Goal: Information Seeking & Learning: Check status

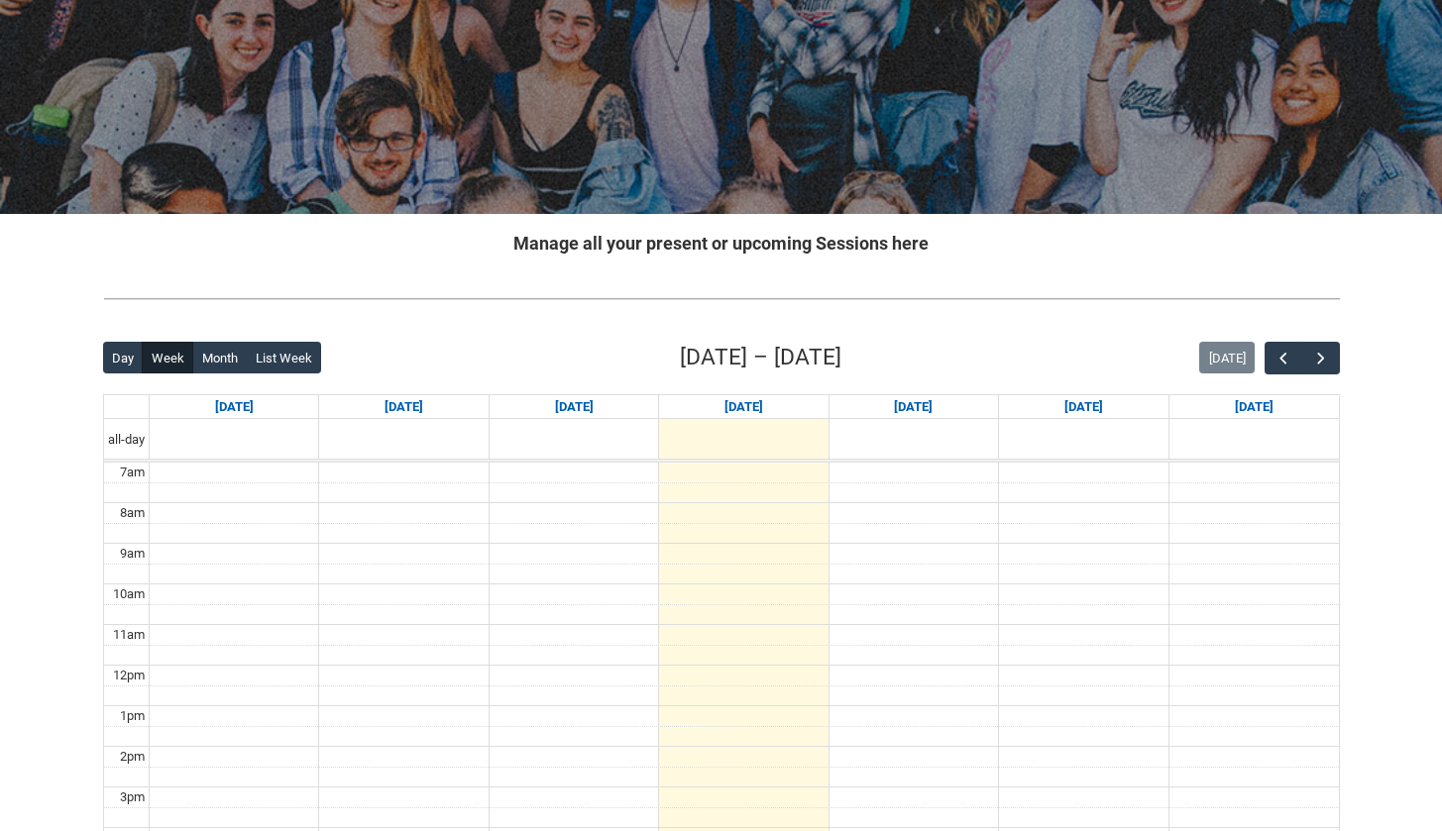
scroll to position [360, 0]
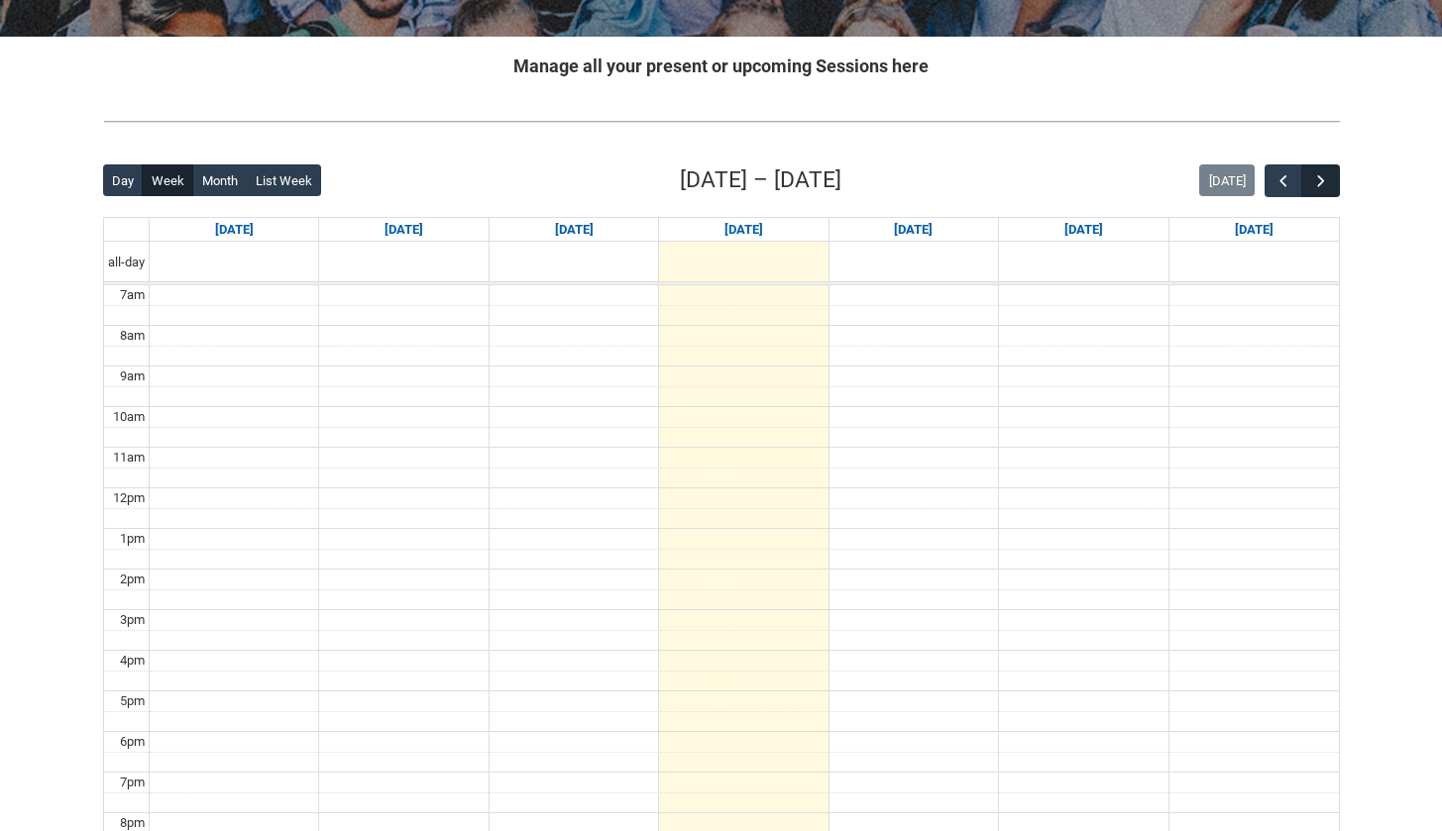
click at [1322, 182] on span "button" at bounding box center [1321, 181] width 20 height 20
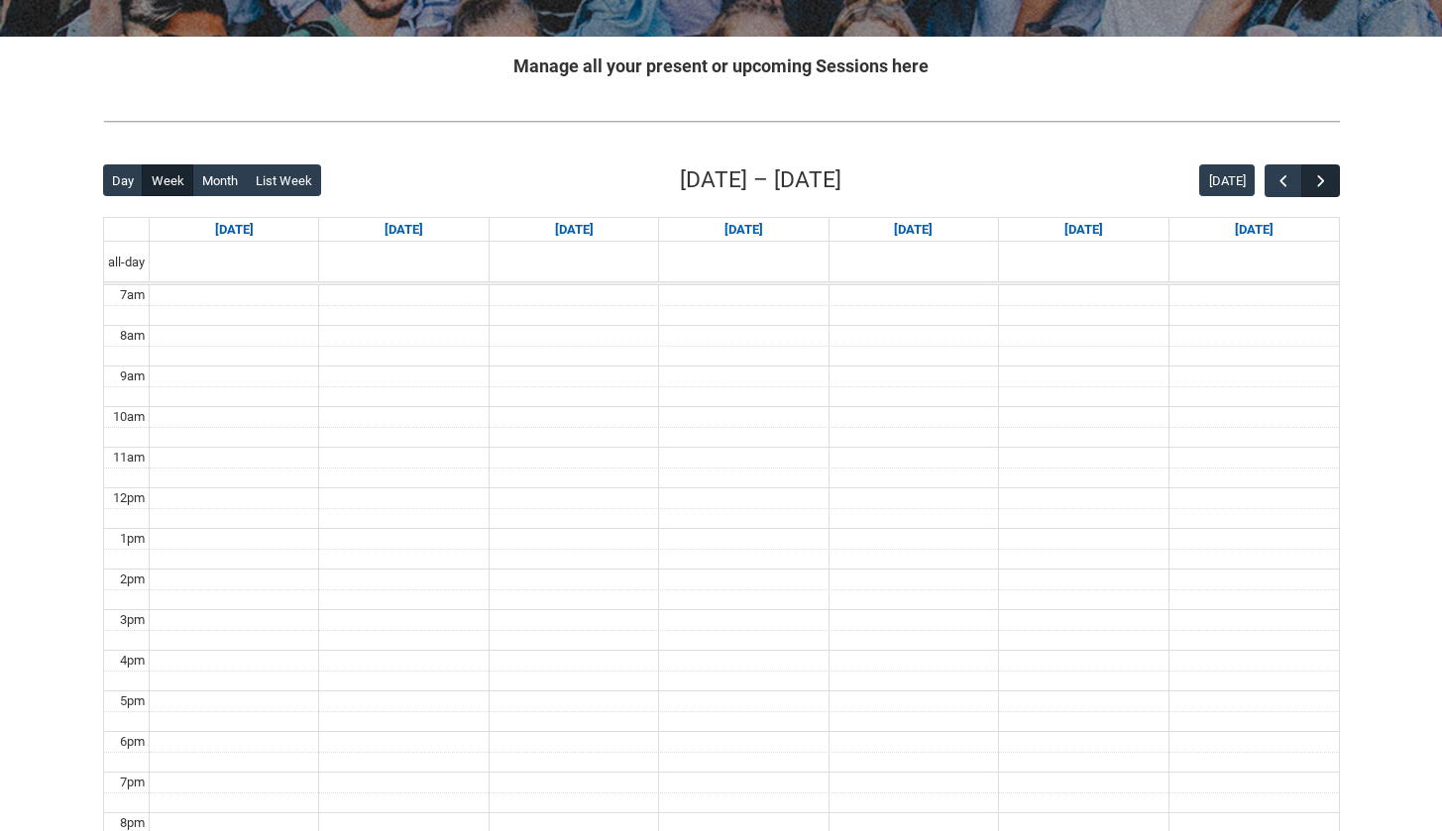
click at [1322, 182] on span "button" at bounding box center [1321, 181] width 20 height 20
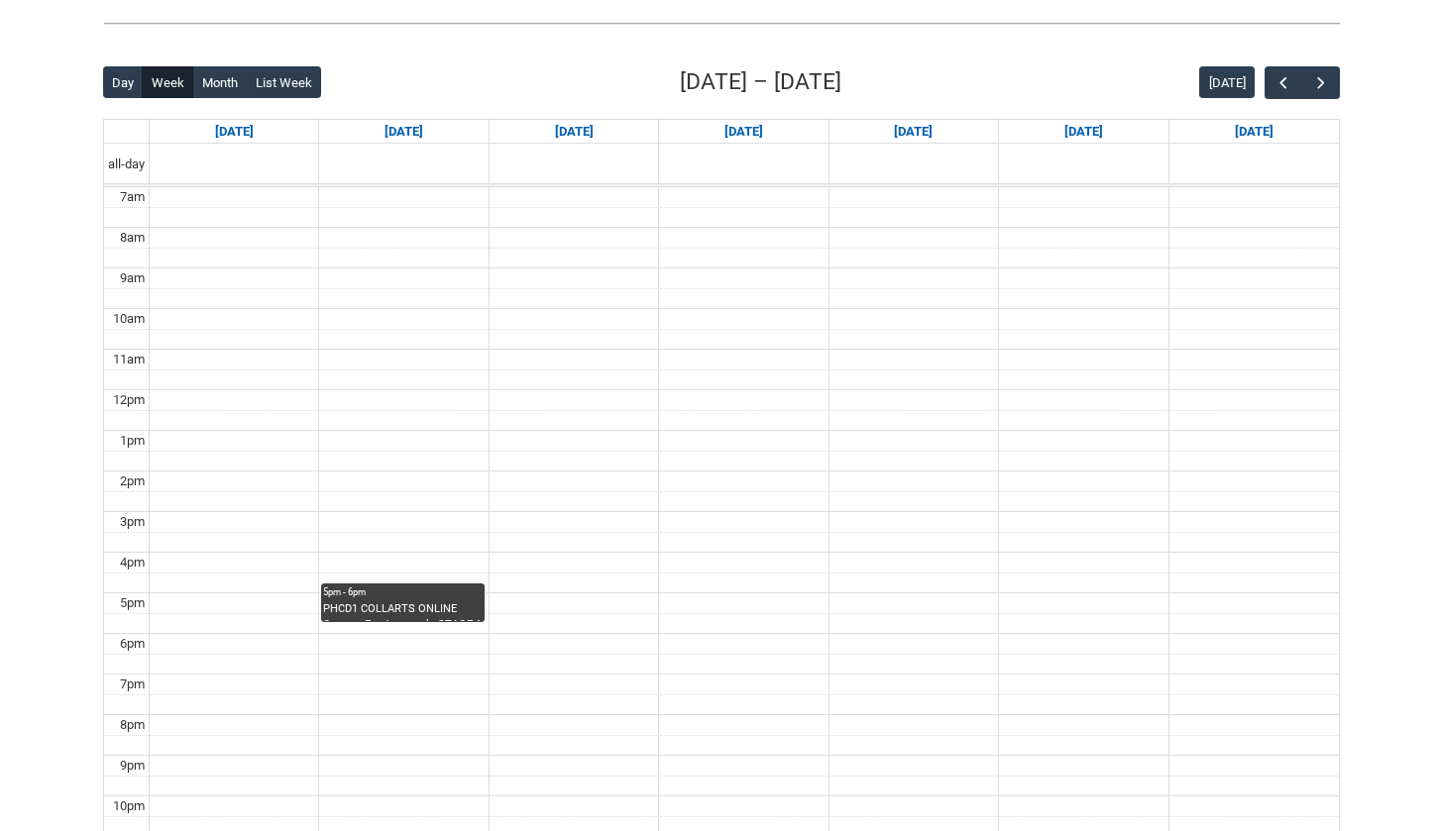
scroll to position [619, 0]
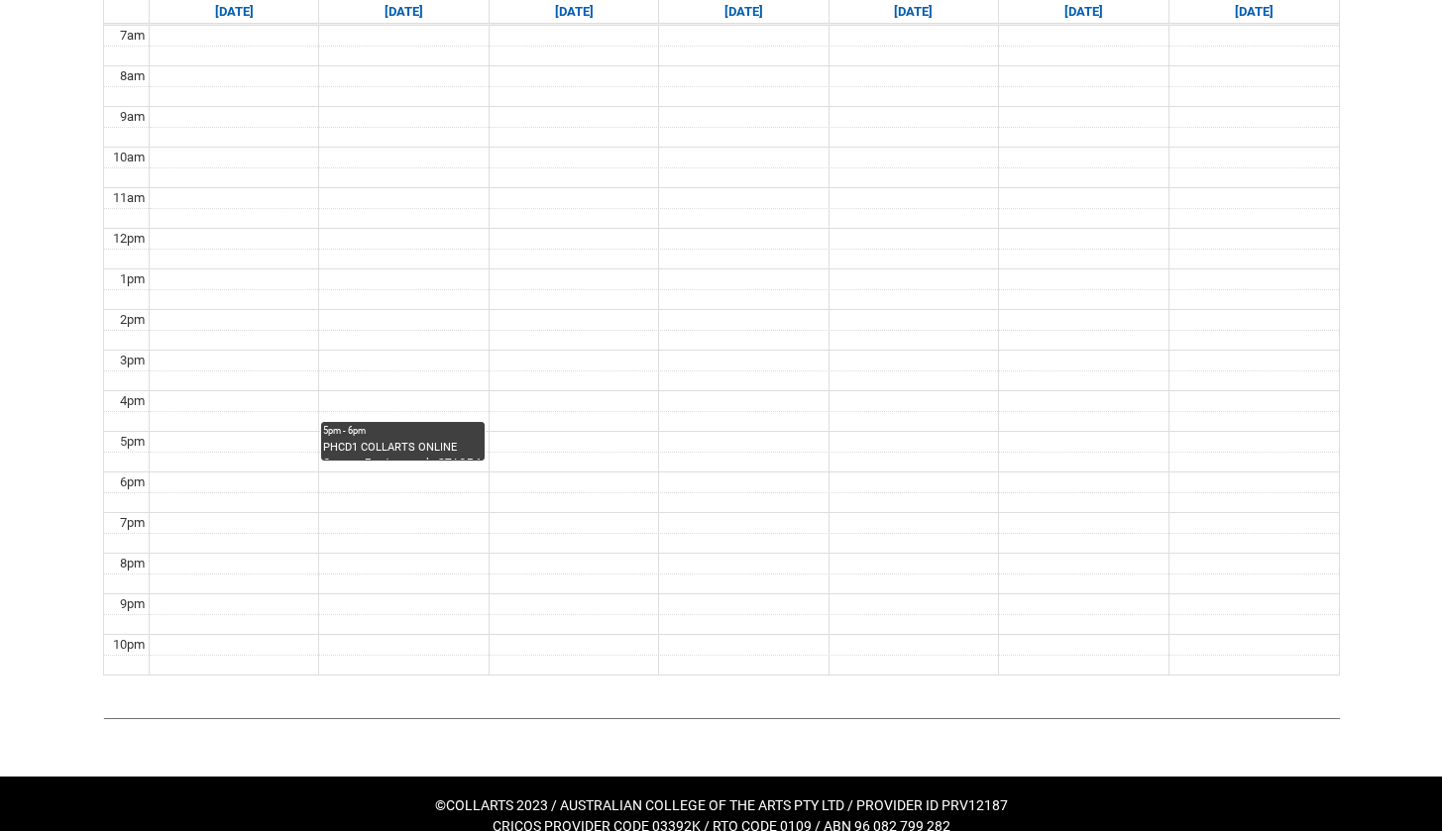
click at [375, 445] on div "PHCD1 COLLARTS ONLINE Camera Fundamentals STAGE 1 | Online | [PERSON_NAME] [PER…" at bounding box center [402, 450] width 159 height 21
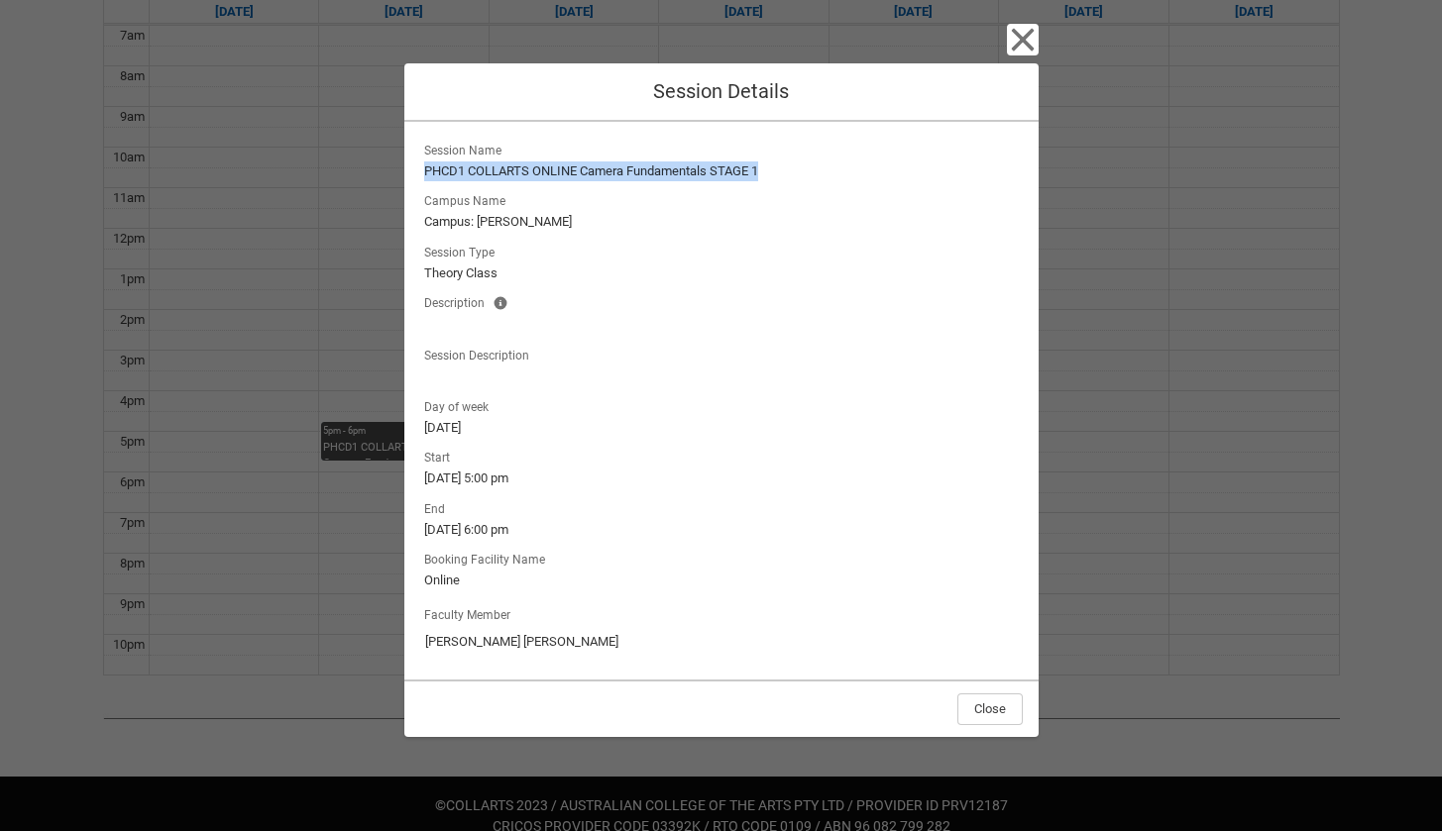
drag, startPoint x: 425, startPoint y: 171, endPoint x: 831, endPoint y: 175, distance: 406.3
click at [831, 175] on lightning-formatted-text "PHCD1 COLLARTS ONLINE Camera Fundamentals STAGE 1" at bounding box center [721, 172] width 595 height 20
click at [980, 713] on button "Close" at bounding box center [989, 710] width 65 height 32
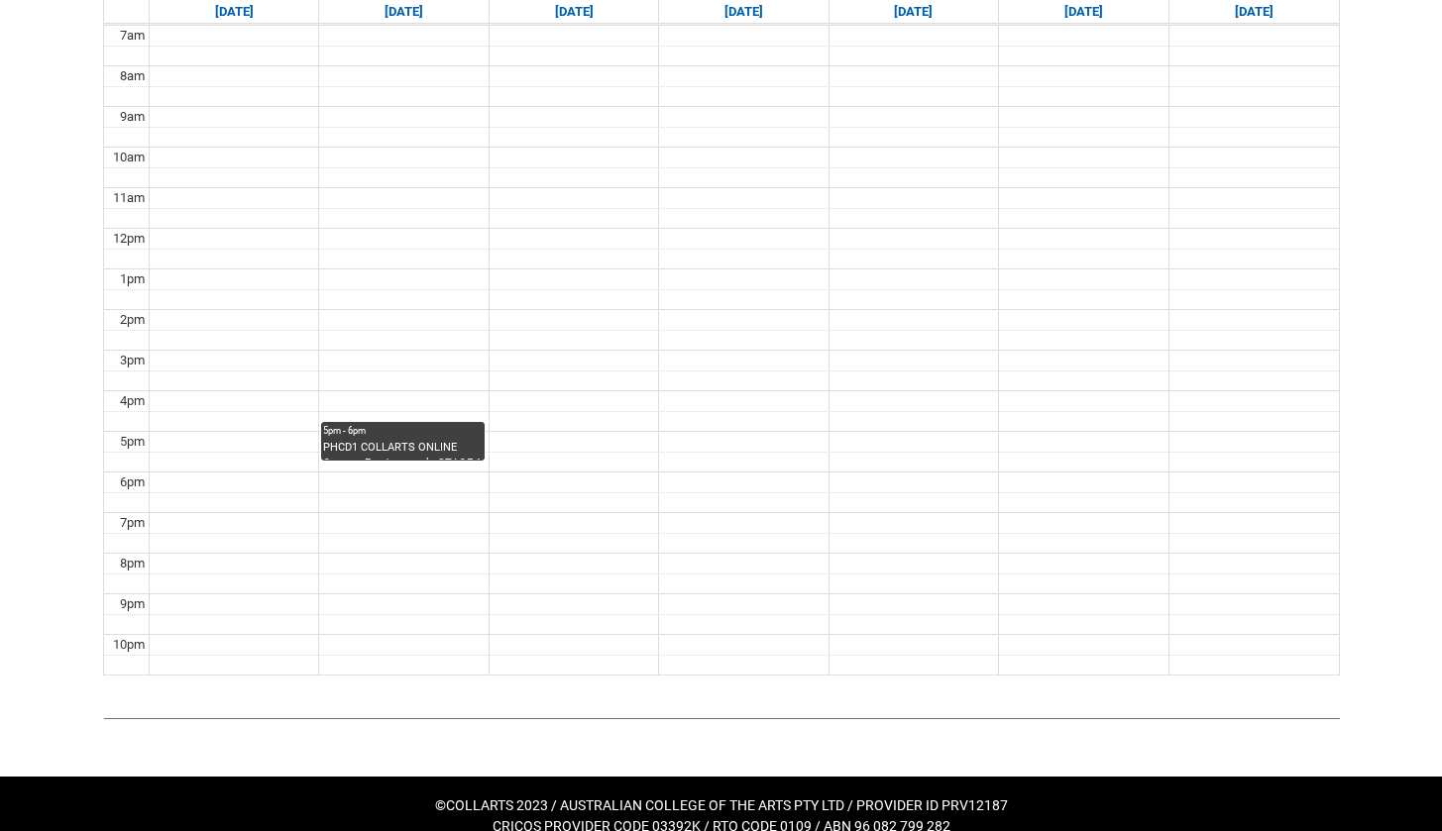
scroll to position [627, 0]
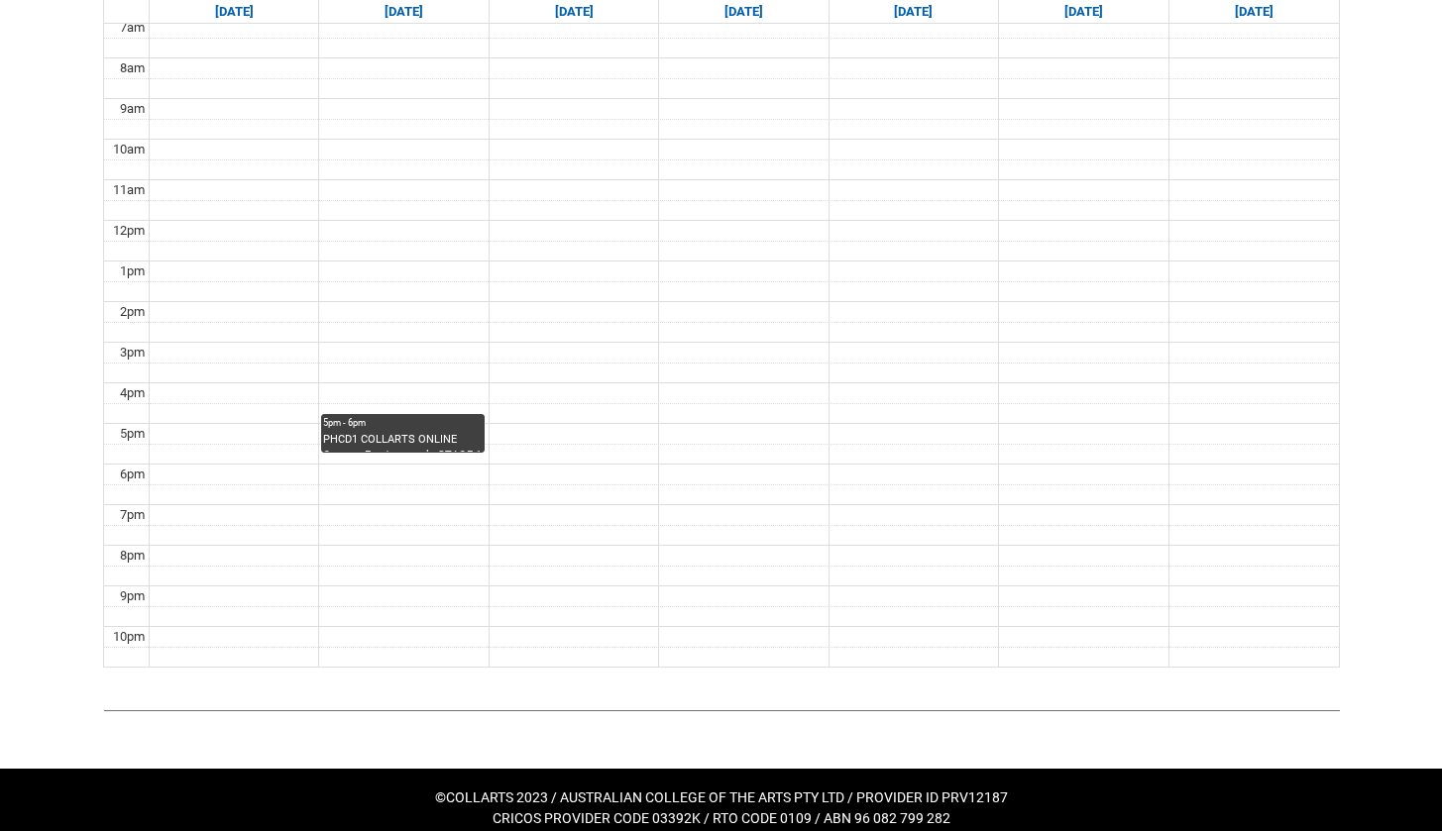
click at [423, 435] on div "PHCD1 COLLARTS ONLINE Camera Fundamentals STAGE 1 | Online | [PERSON_NAME] [PER…" at bounding box center [402, 442] width 159 height 21
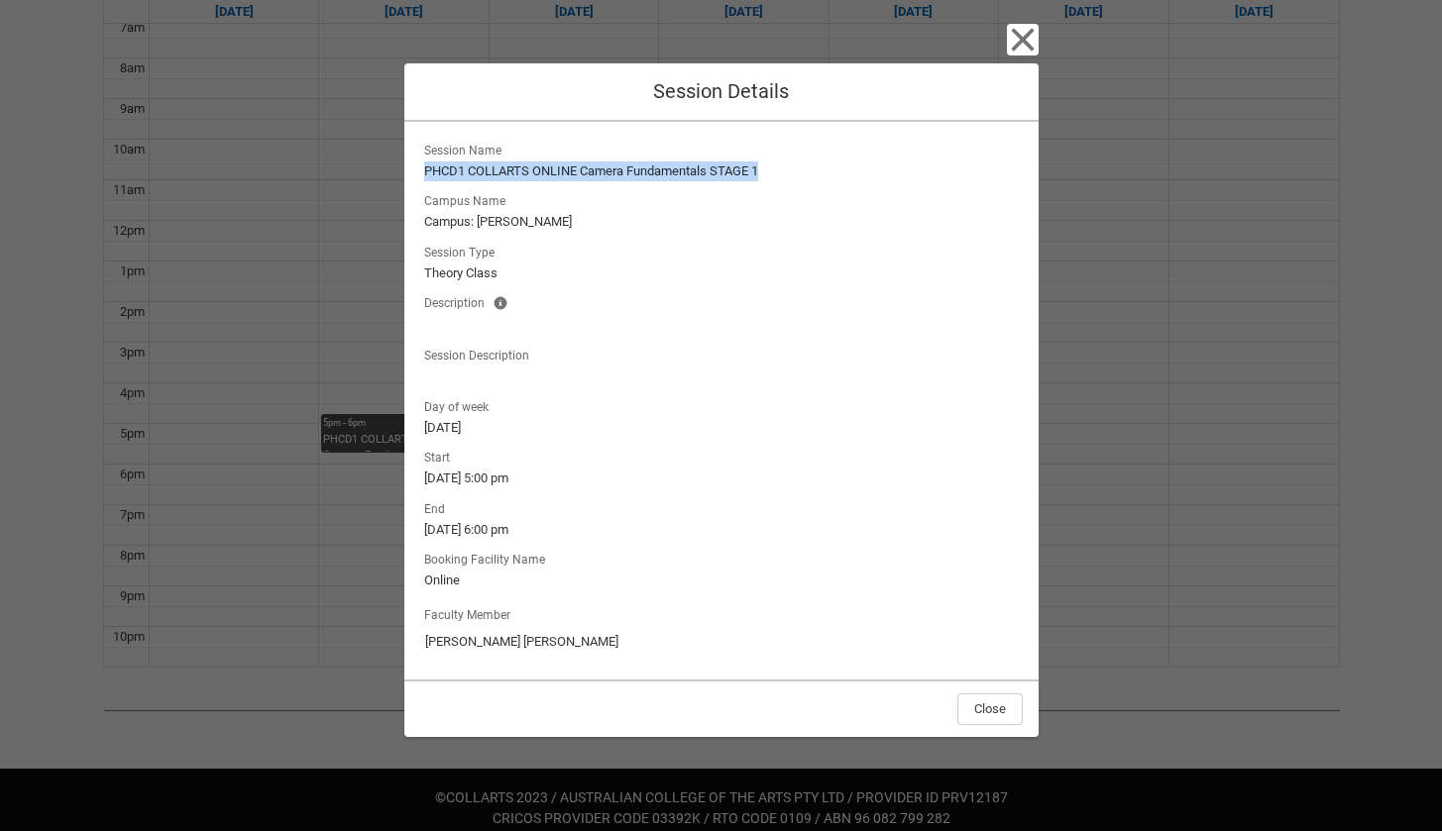
click at [1023, 31] on icon "button" at bounding box center [1023, 40] width 32 height 32
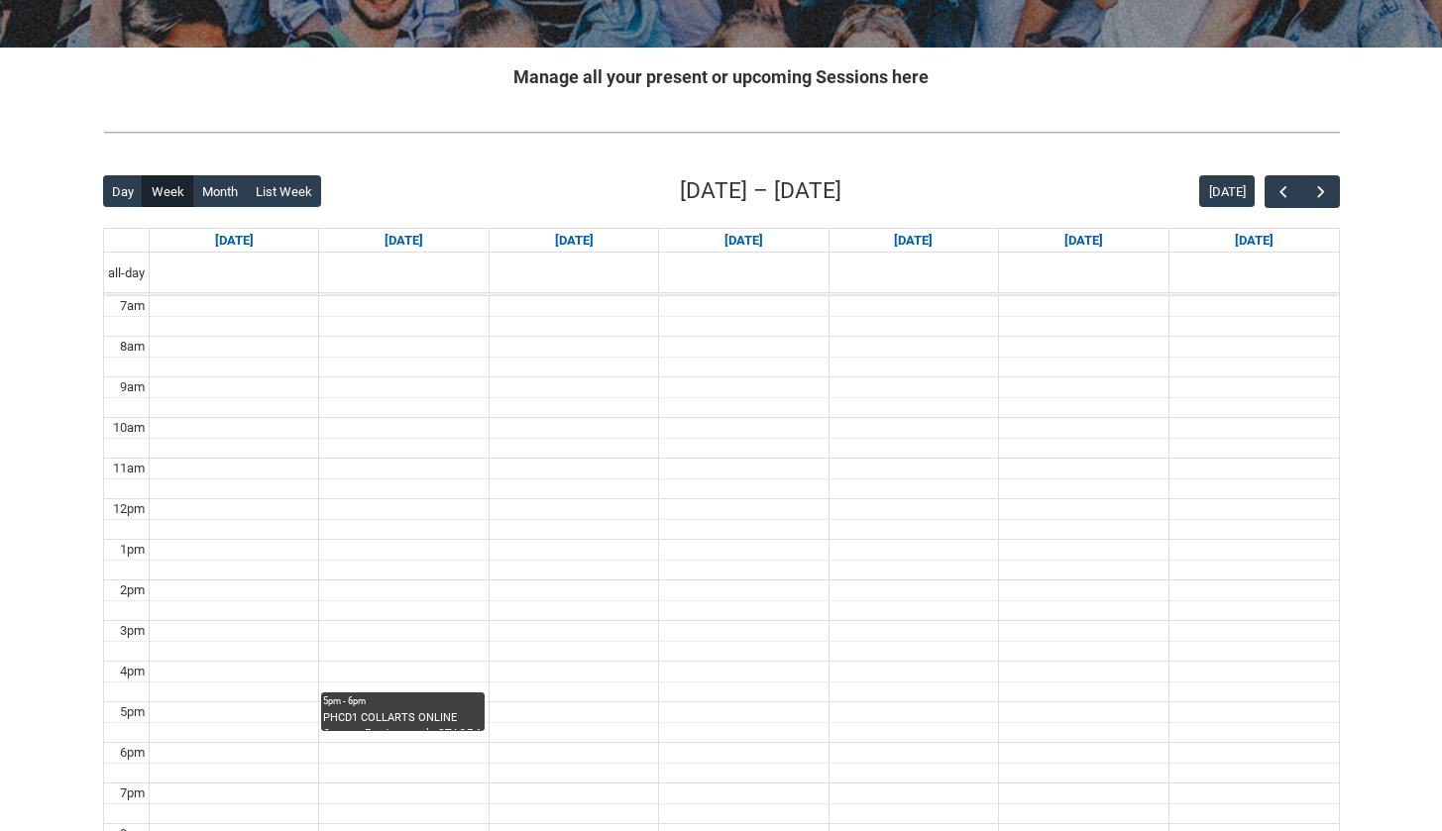
scroll to position [519, 0]
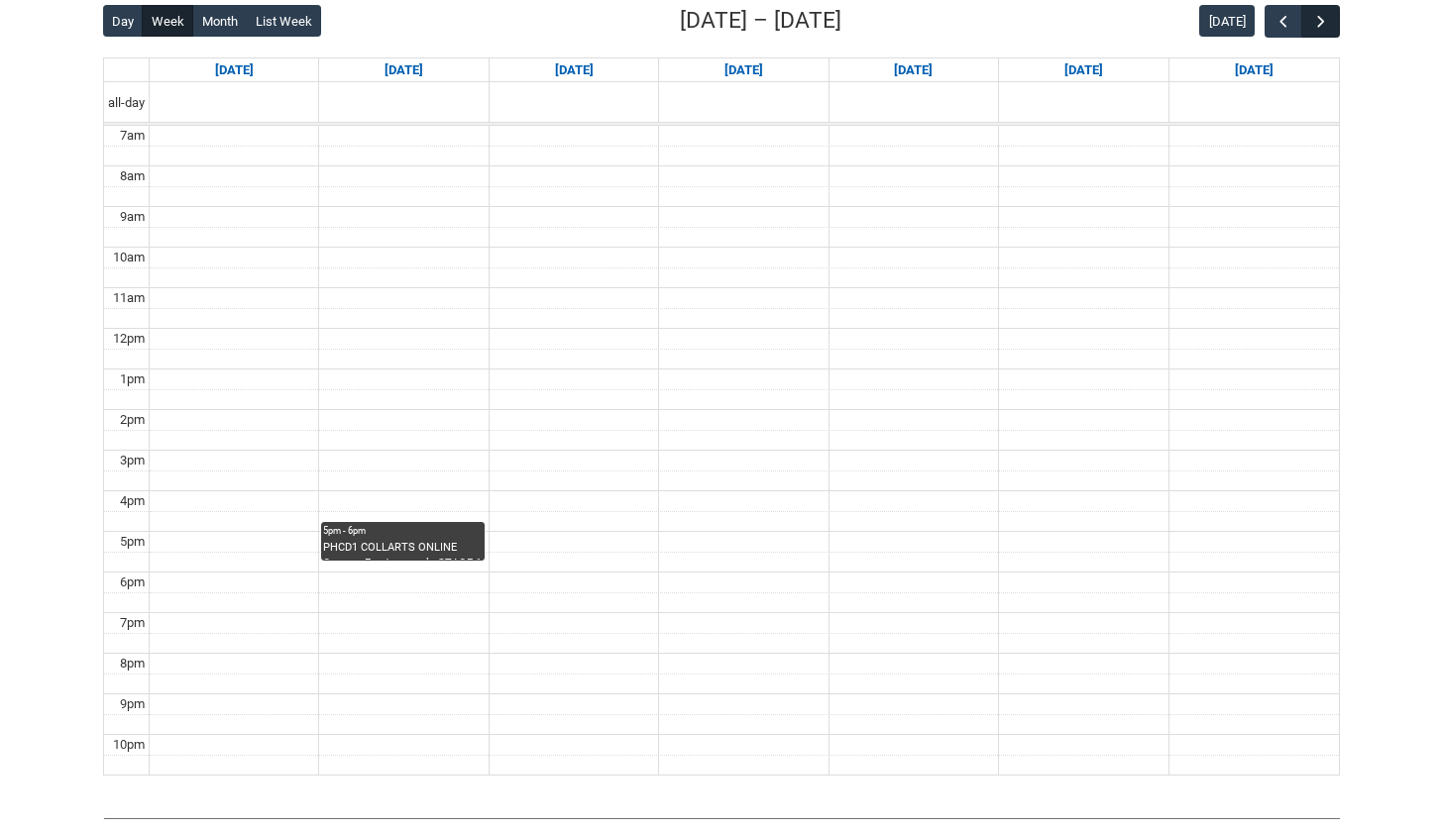
click at [1325, 23] on span "button" at bounding box center [1321, 22] width 20 height 20
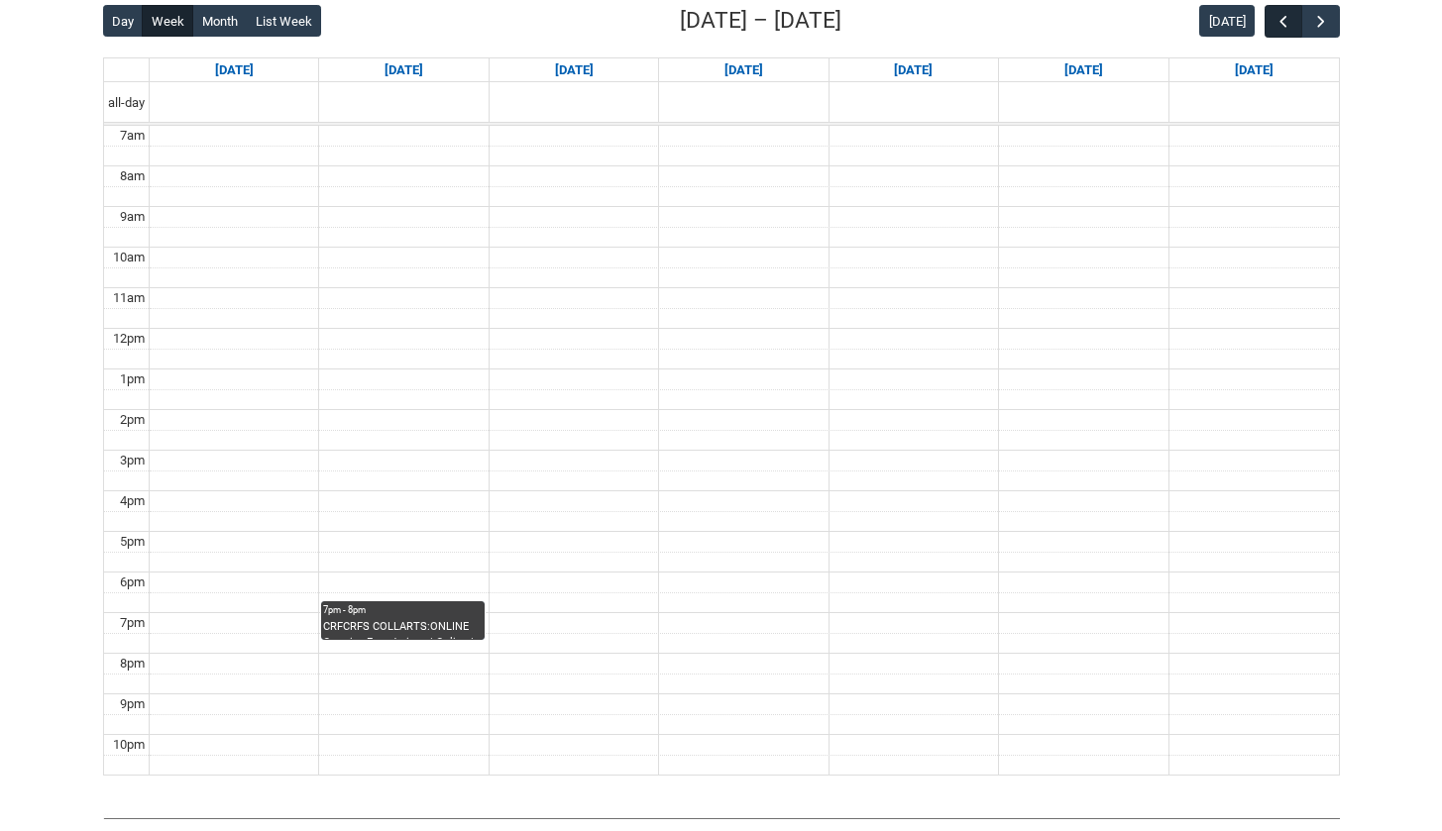
click at [1278, 25] on span "button" at bounding box center [1283, 22] width 20 height 20
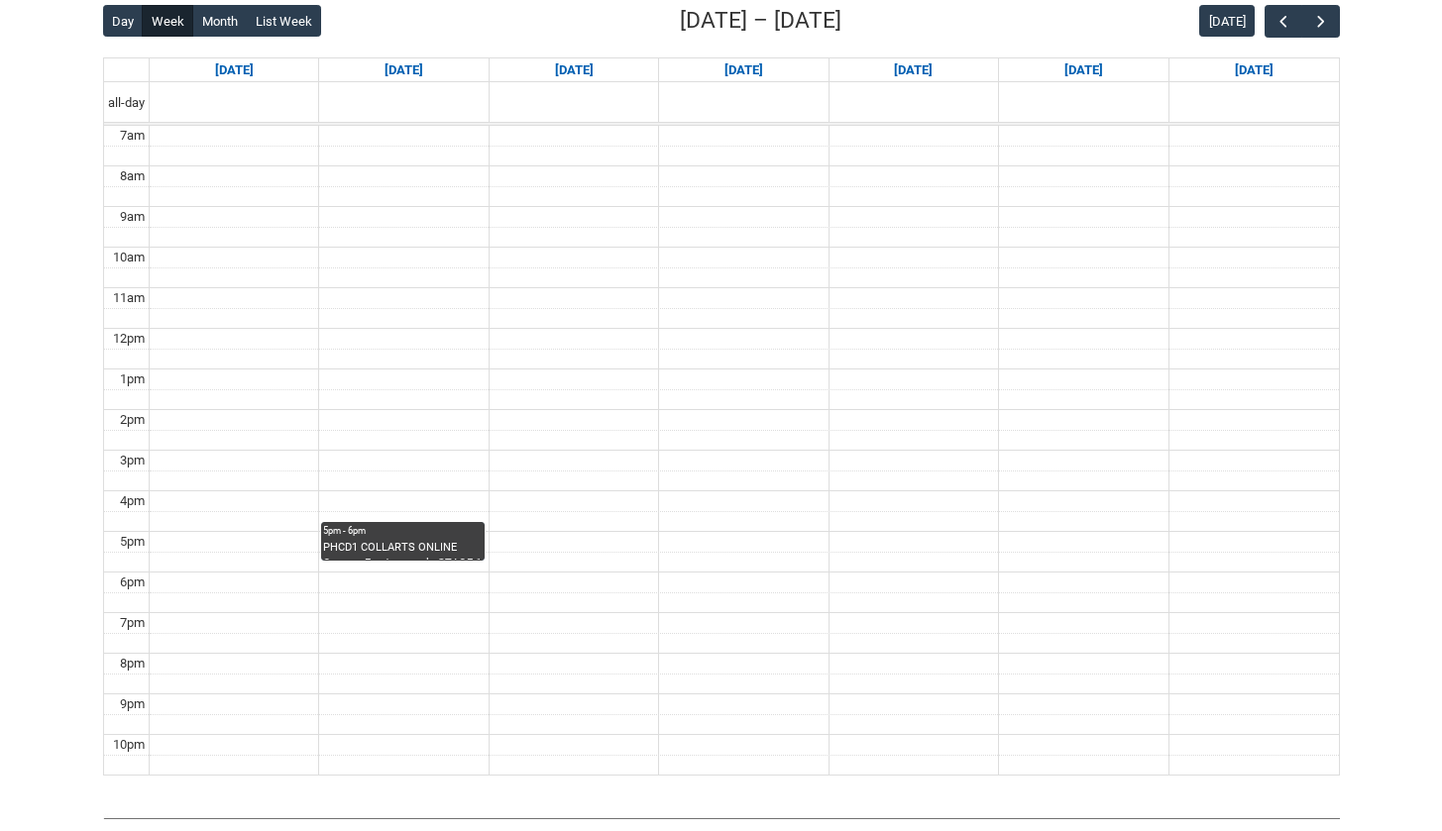
click at [625, 146] on td at bounding box center [744, 156] width 1189 height 21
click at [1322, 22] on span "button" at bounding box center [1321, 22] width 20 height 20
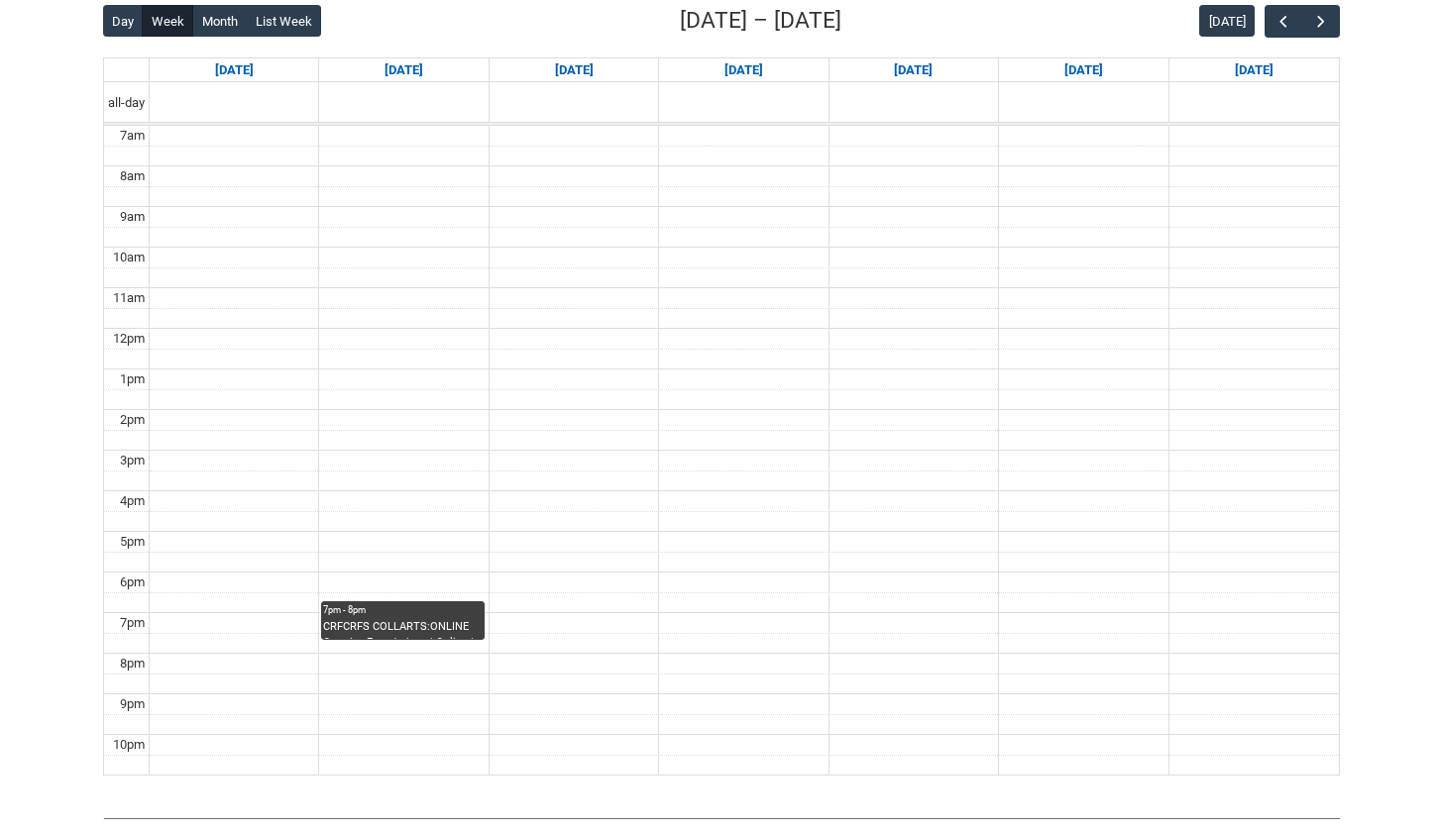
click at [401, 629] on div "CRFCRFS COLLARTS:ONLINE Creative Foundations | Online | [PERSON_NAME]" at bounding box center [402, 629] width 159 height 21
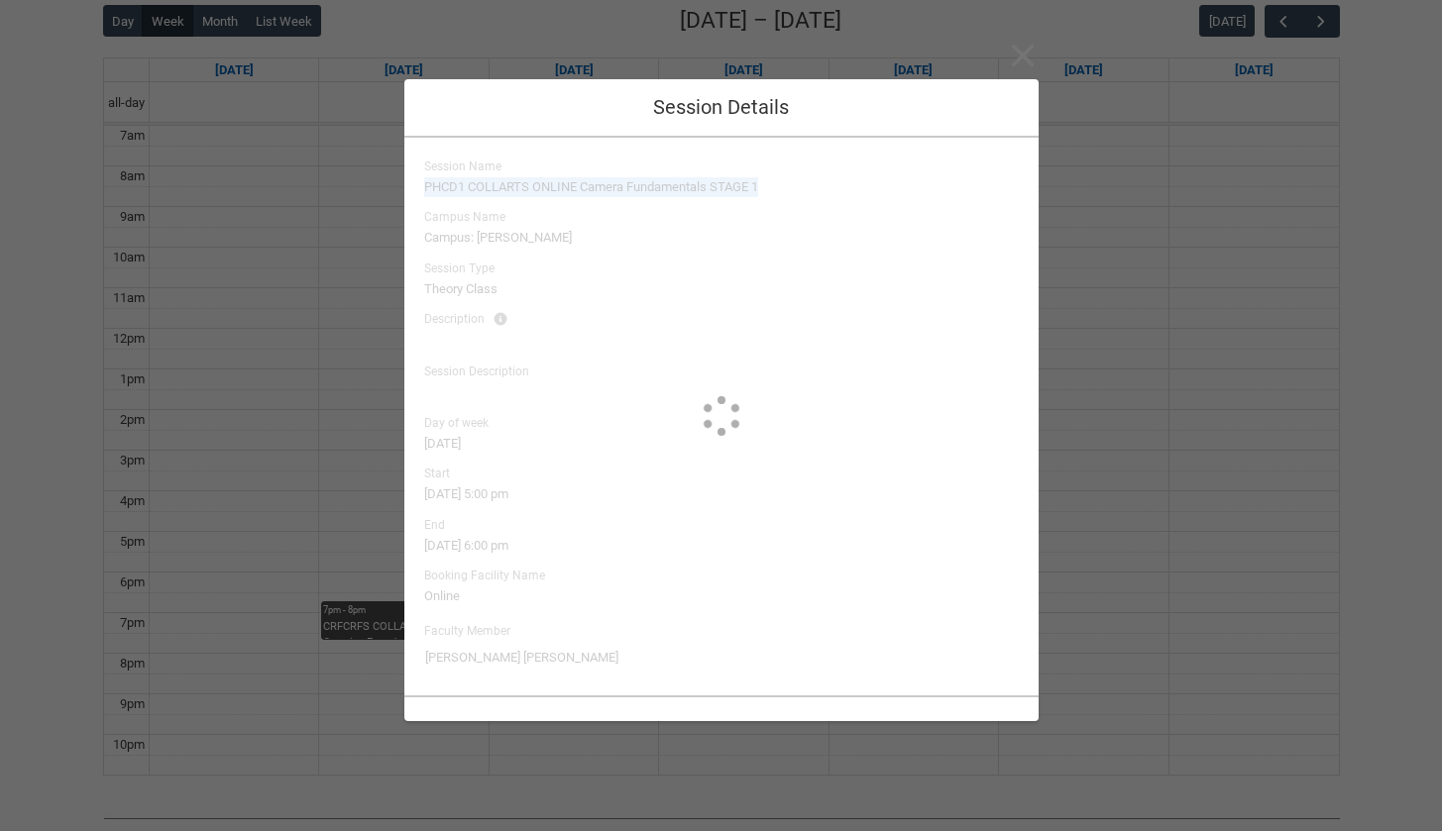
type input "[PERSON_NAME]"
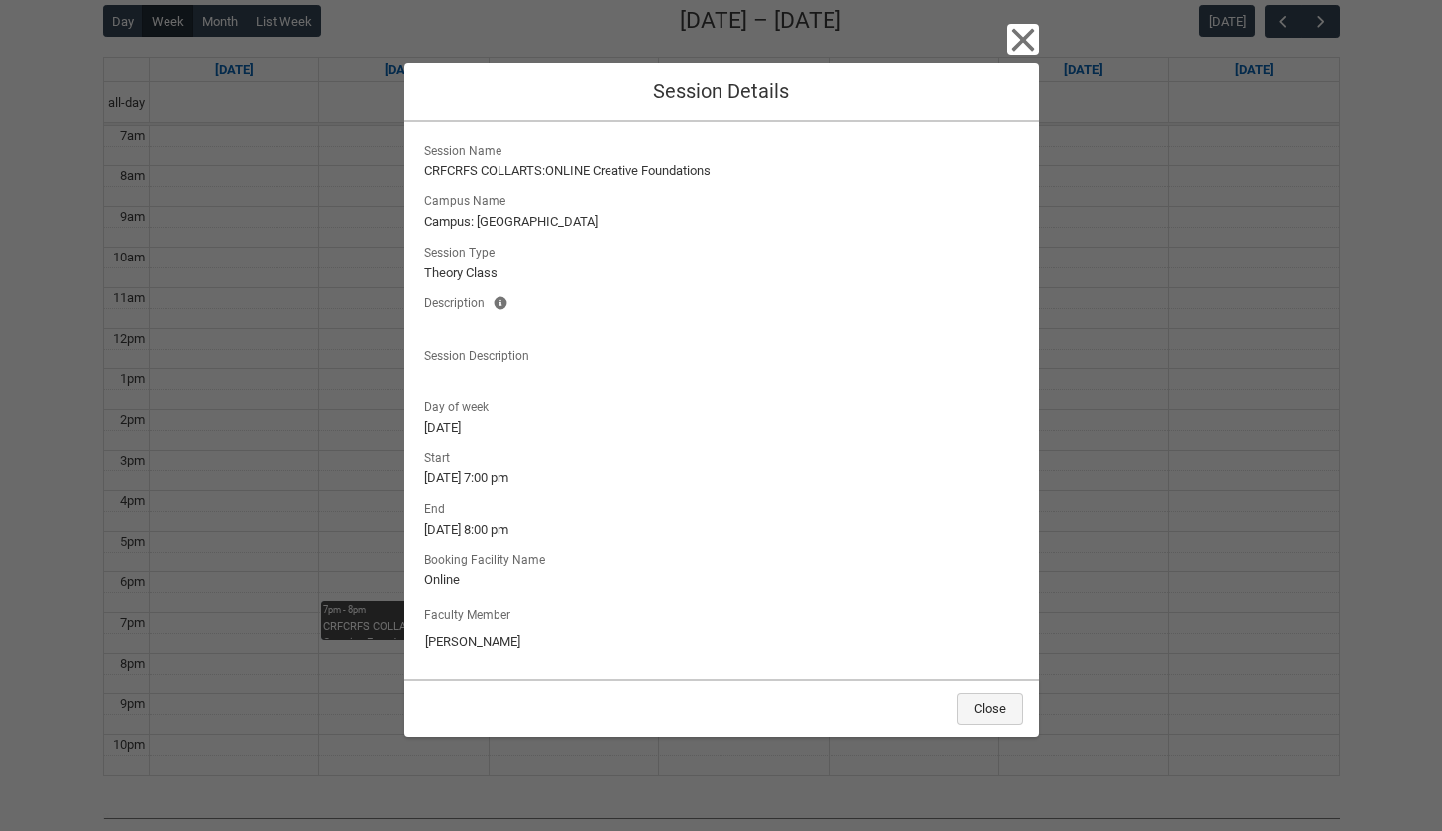
click at [980, 704] on button "Close" at bounding box center [989, 710] width 65 height 32
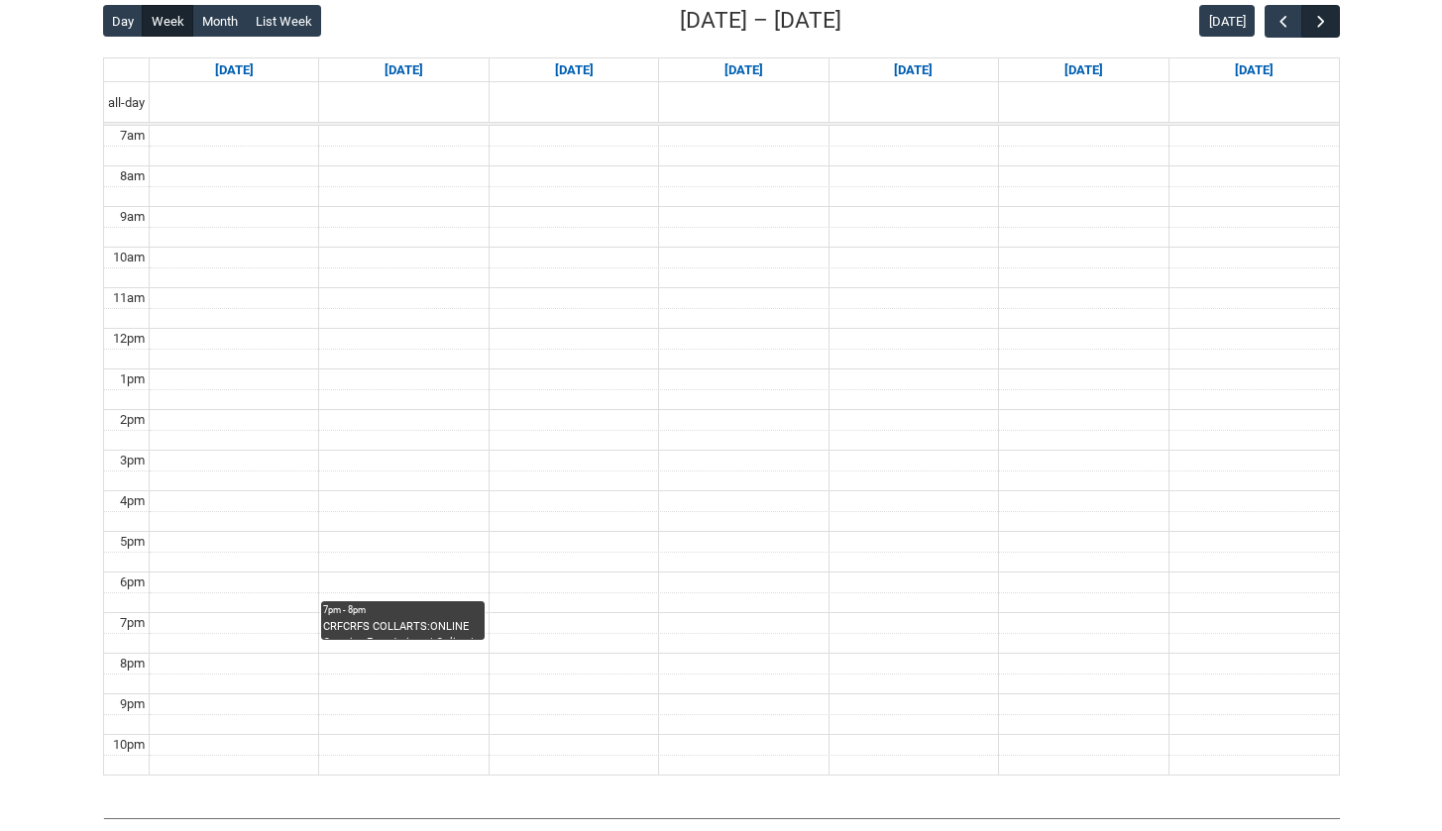
click at [1326, 25] on span "button" at bounding box center [1321, 22] width 20 height 20
click at [1275, 21] on span "button" at bounding box center [1283, 22] width 20 height 20
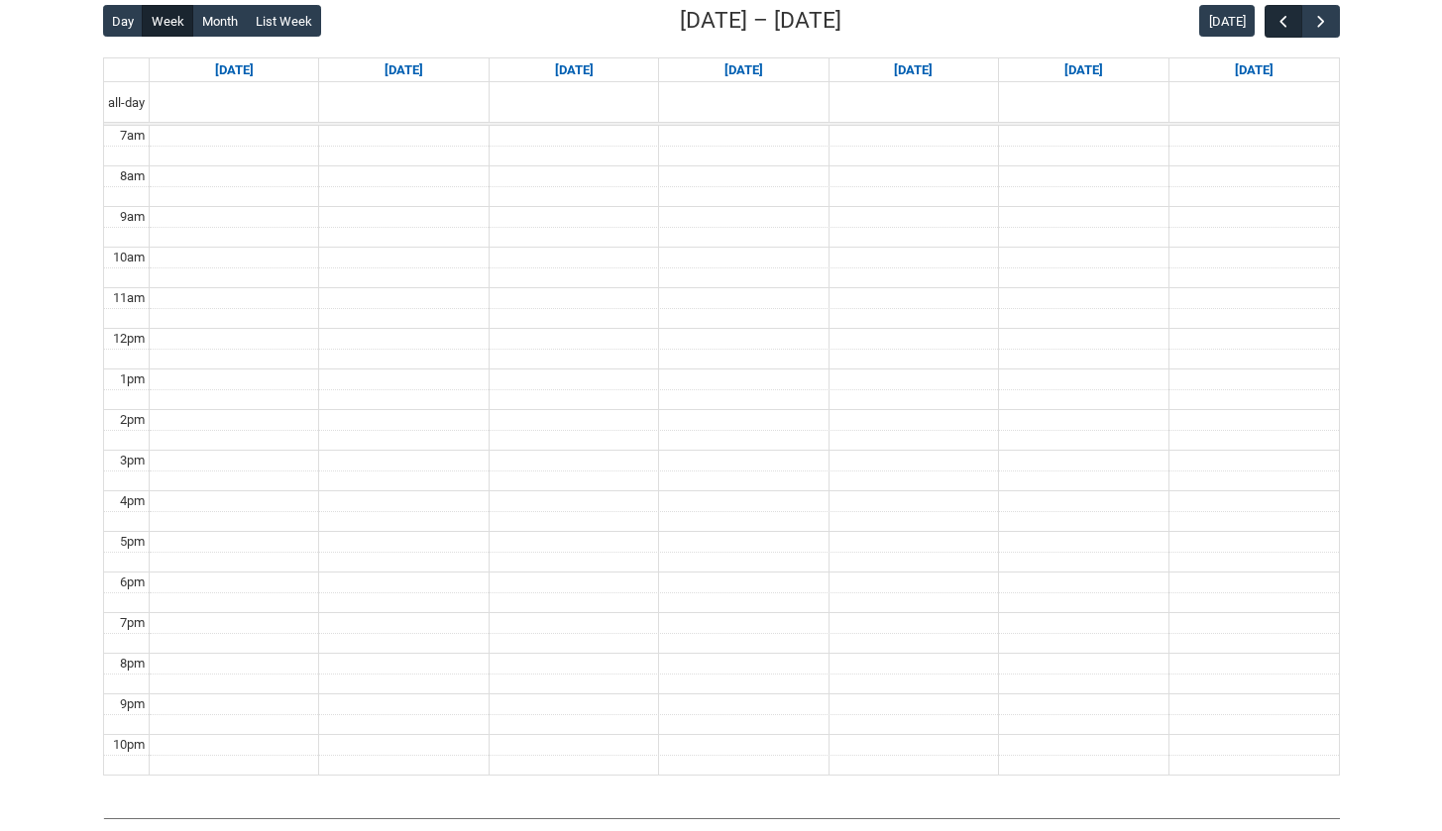
click at [1275, 21] on span "button" at bounding box center [1283, 22] width 20 height 20
click at [1319, 17] on span "button" at bounding box center [1321, 22] width 20 height 20
click at [1312, 18] on span "button" at bounding box center [1321, 22] width 20 height 20
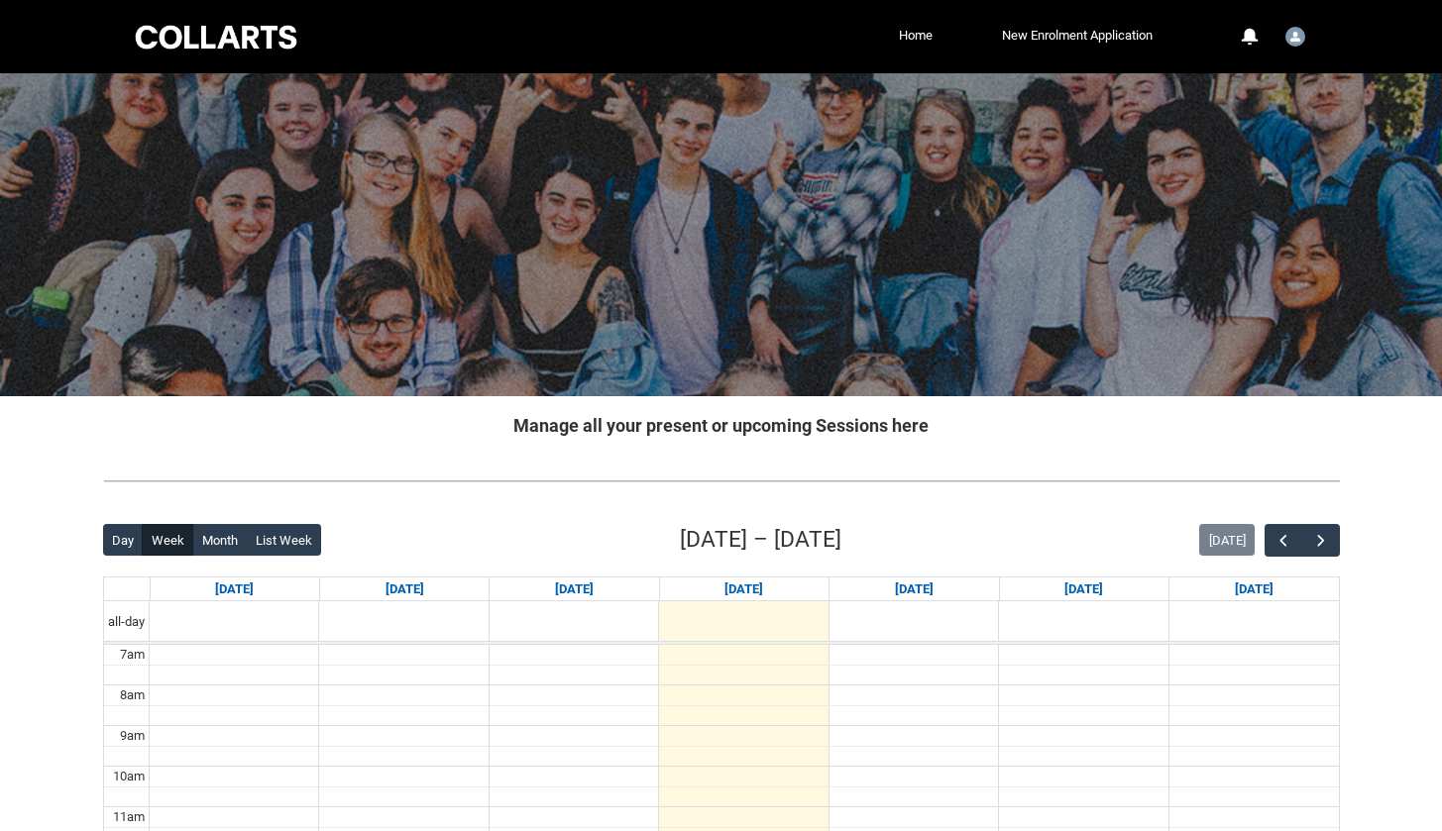
scroll to position [395, 0]
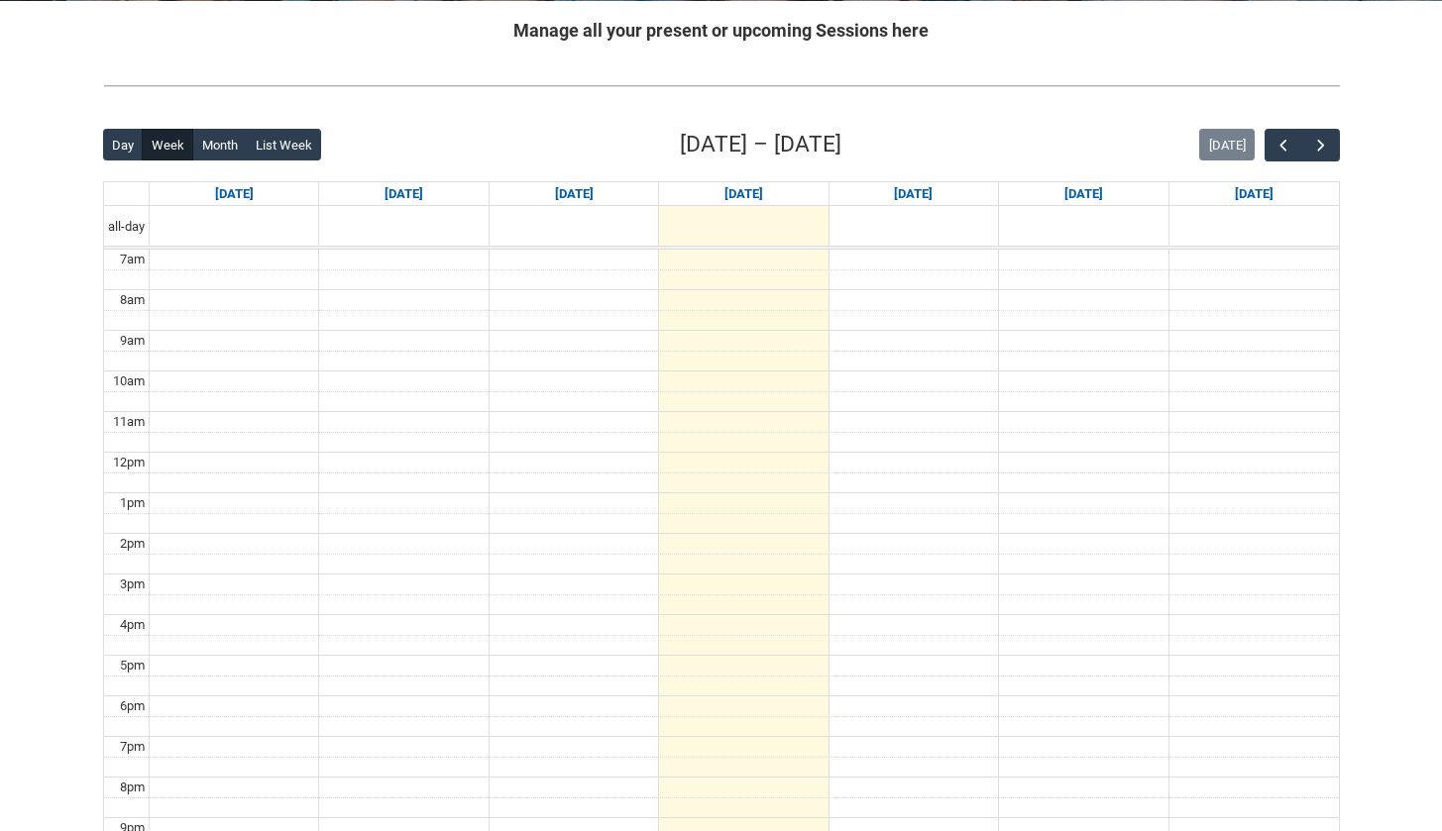
click at [363, 102] on div at bounding box center [721, 85] width 1268 height 53
click at [283, 147] on button "List Week" at bounding box center [283, 145] width 75 height 32
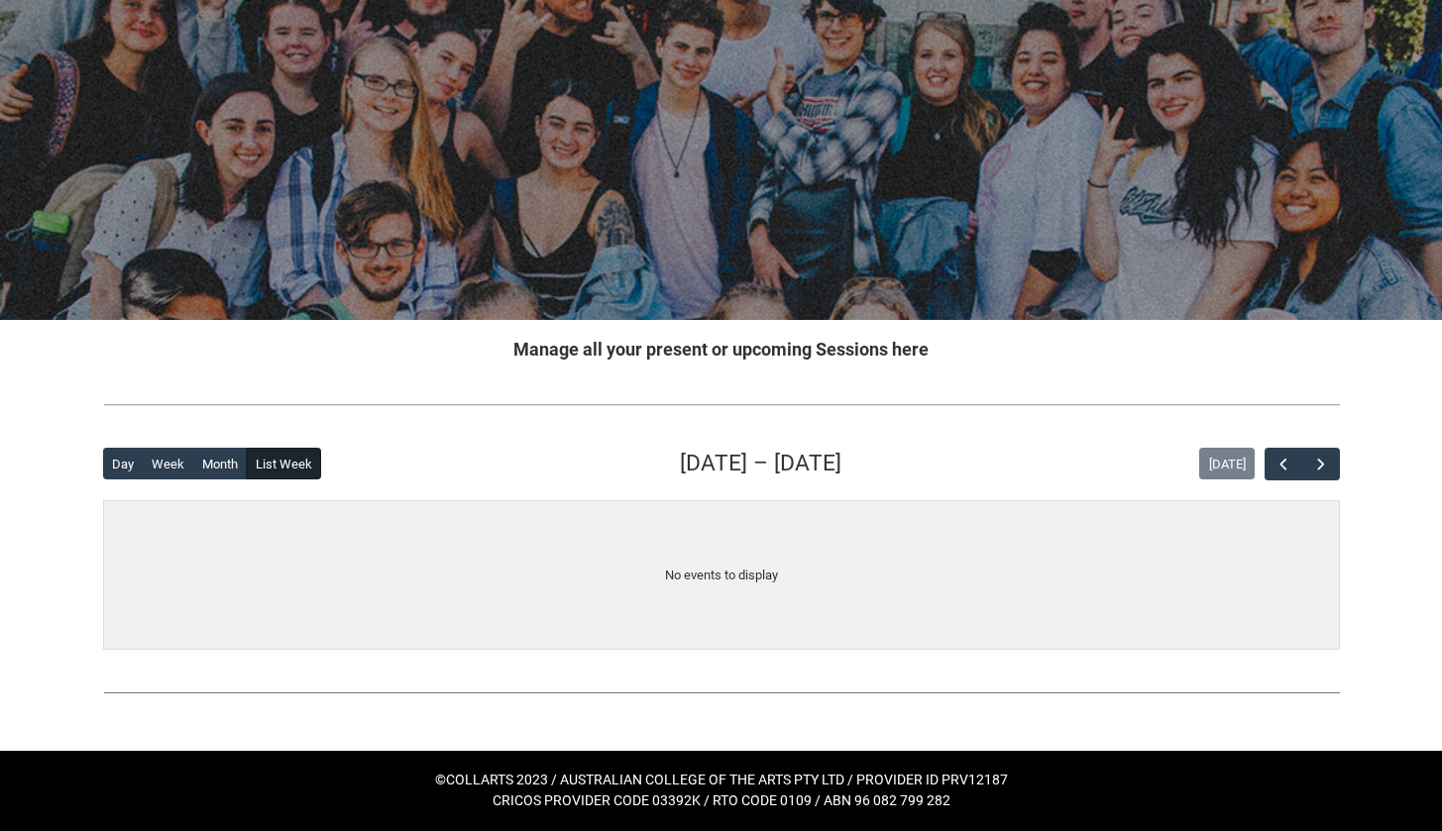
scroll to position [74, 0]
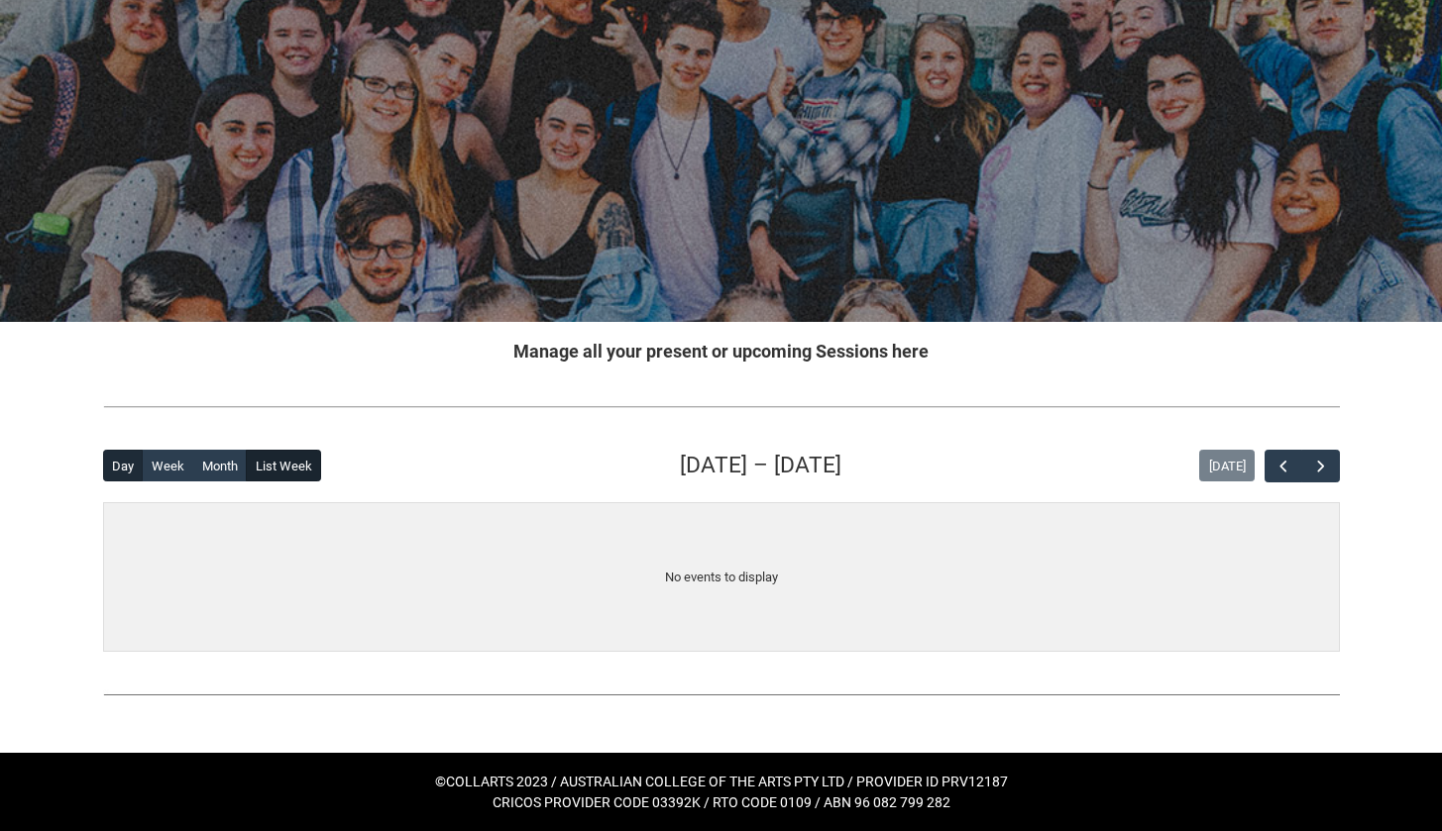
click at [121, 474] on button "Day" at bounding box center [123, 466] width 41 height 32
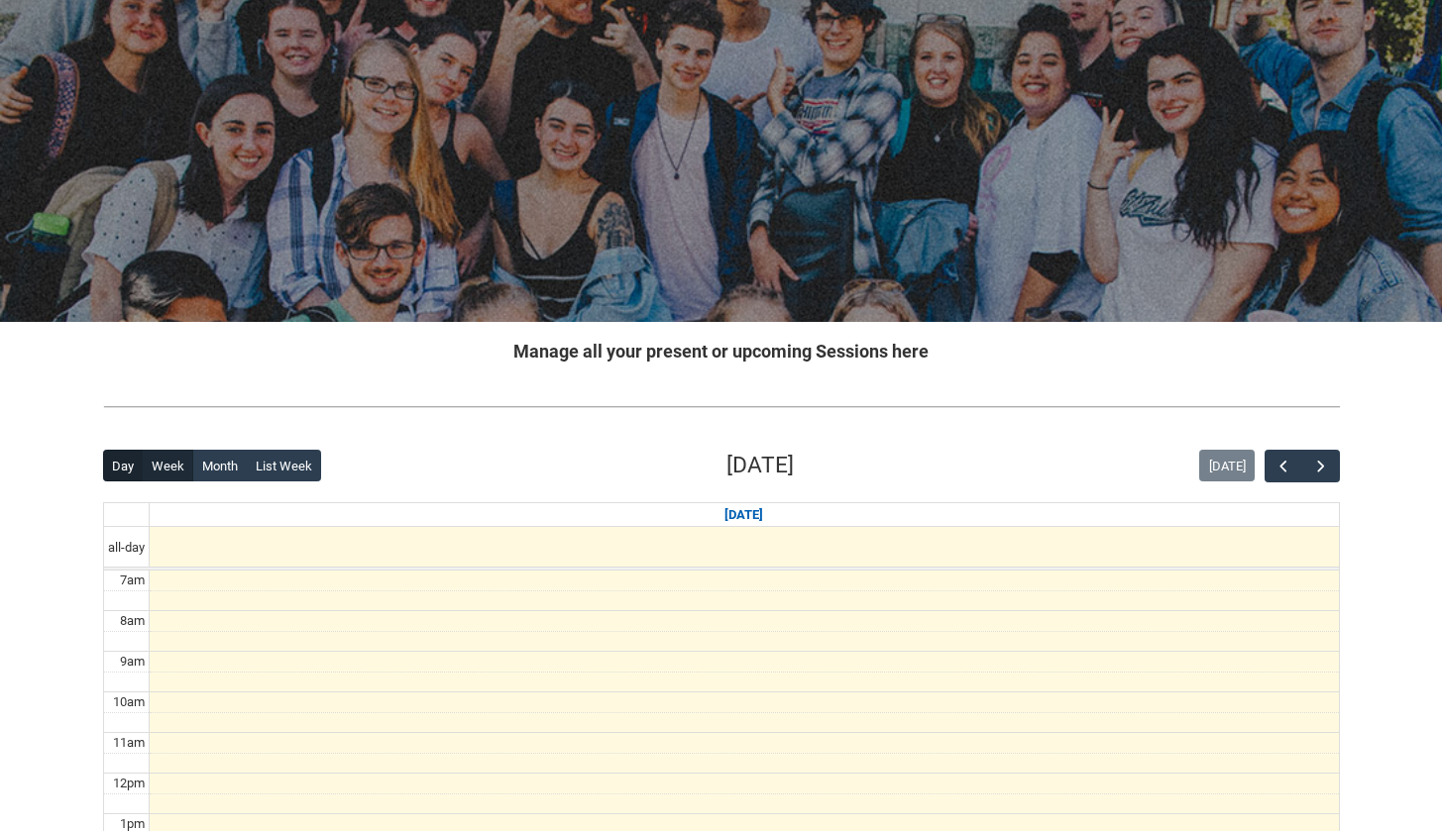
click at [152, 470] on button "Week" at bounding box center [168, 466] width 52 height 32
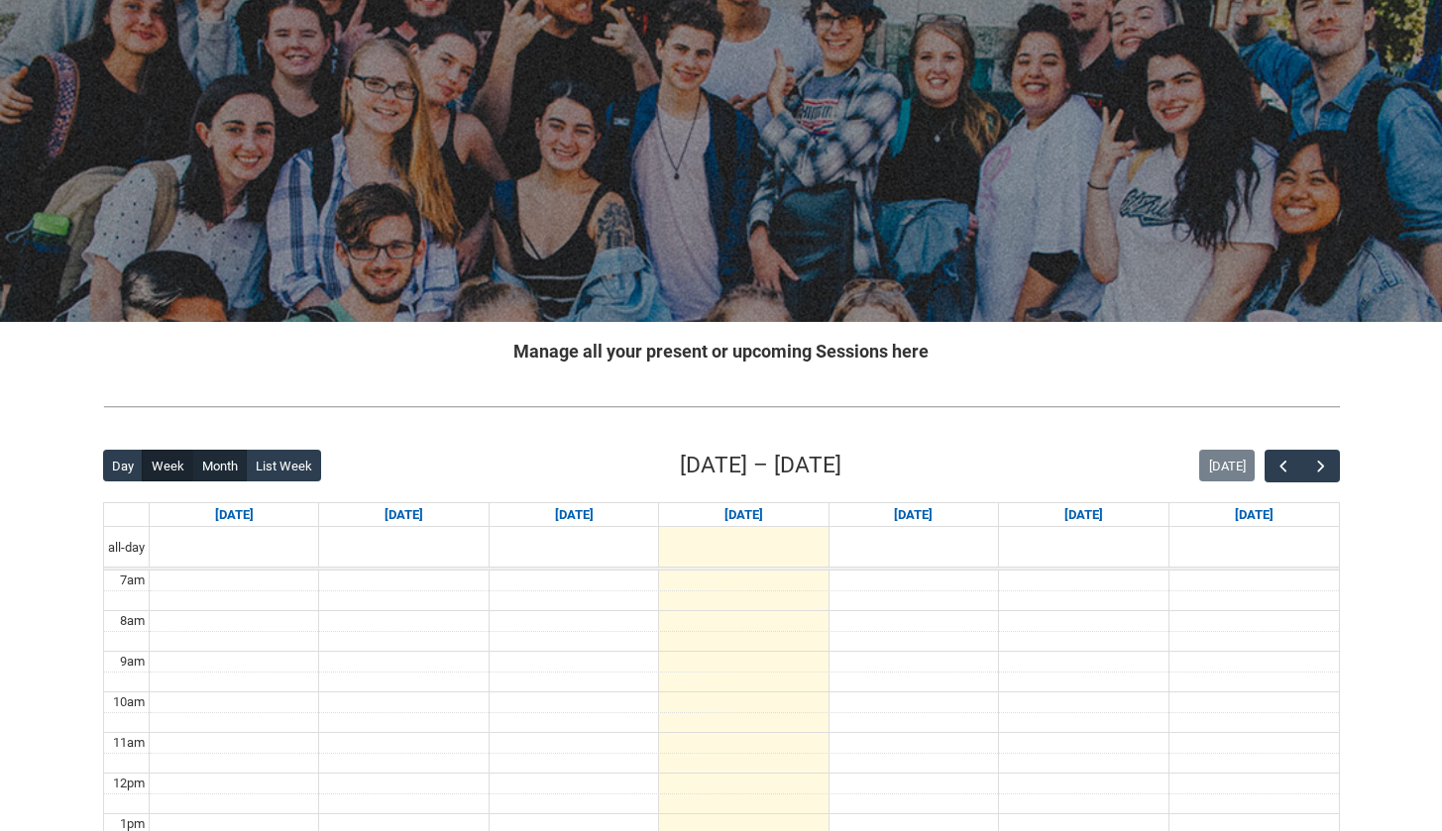
click at [225, 470] on button "Month" at bounding box center [219, 466] width 54 height 32
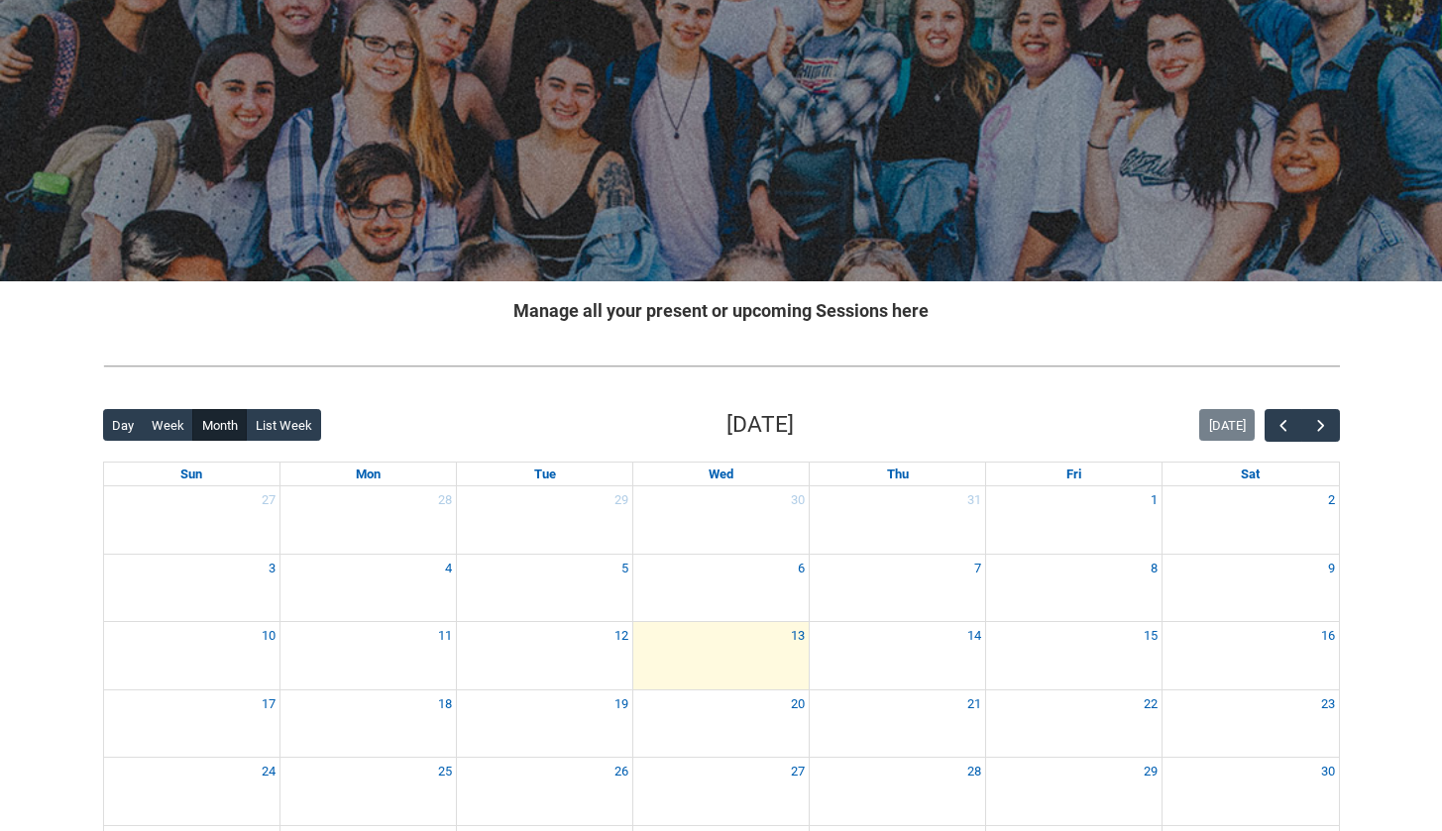
scroll to position [245, 0]
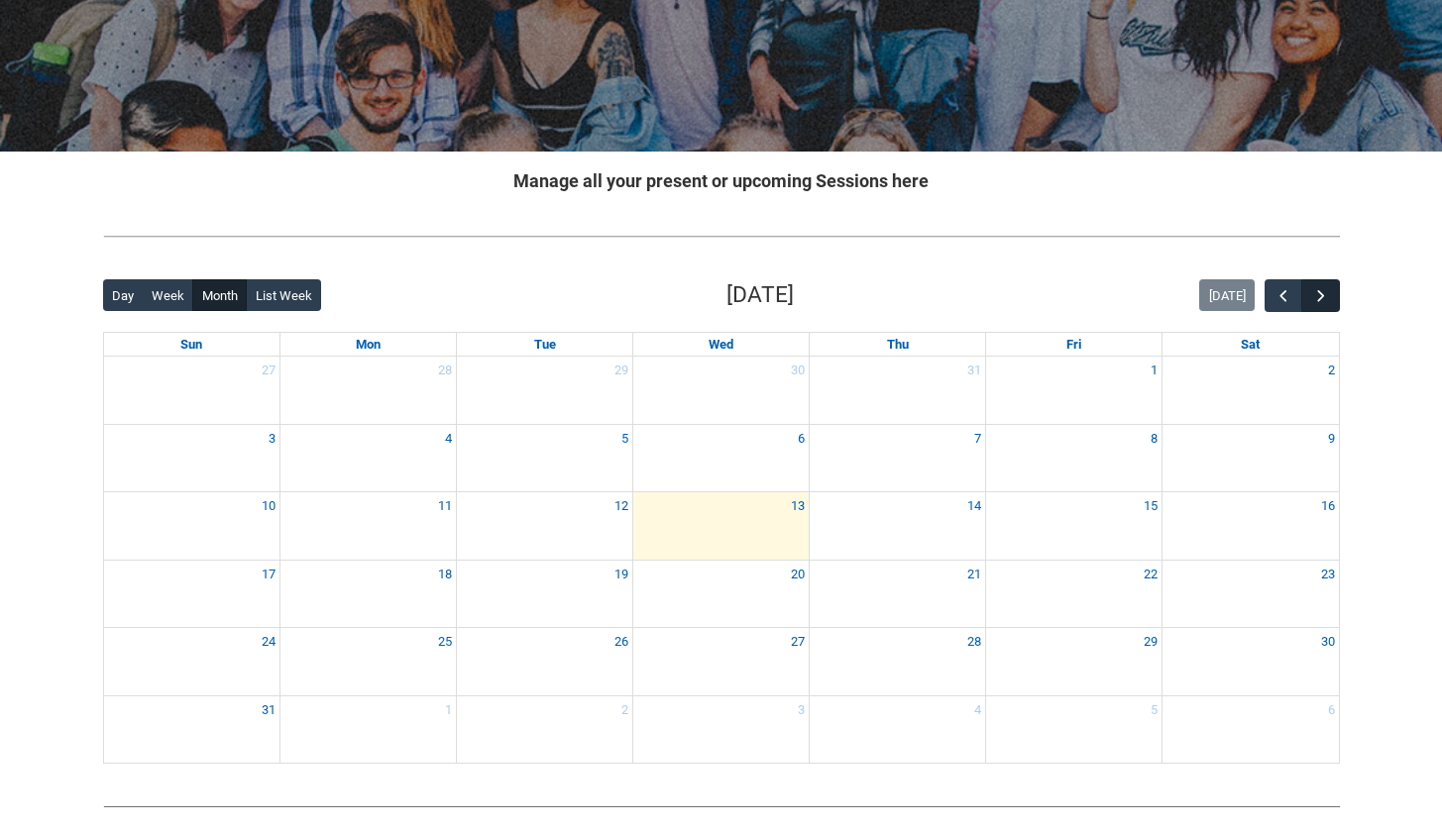
click at [1321, 286] on span "button" at bounding box center [1321, 296] width 20 height 20
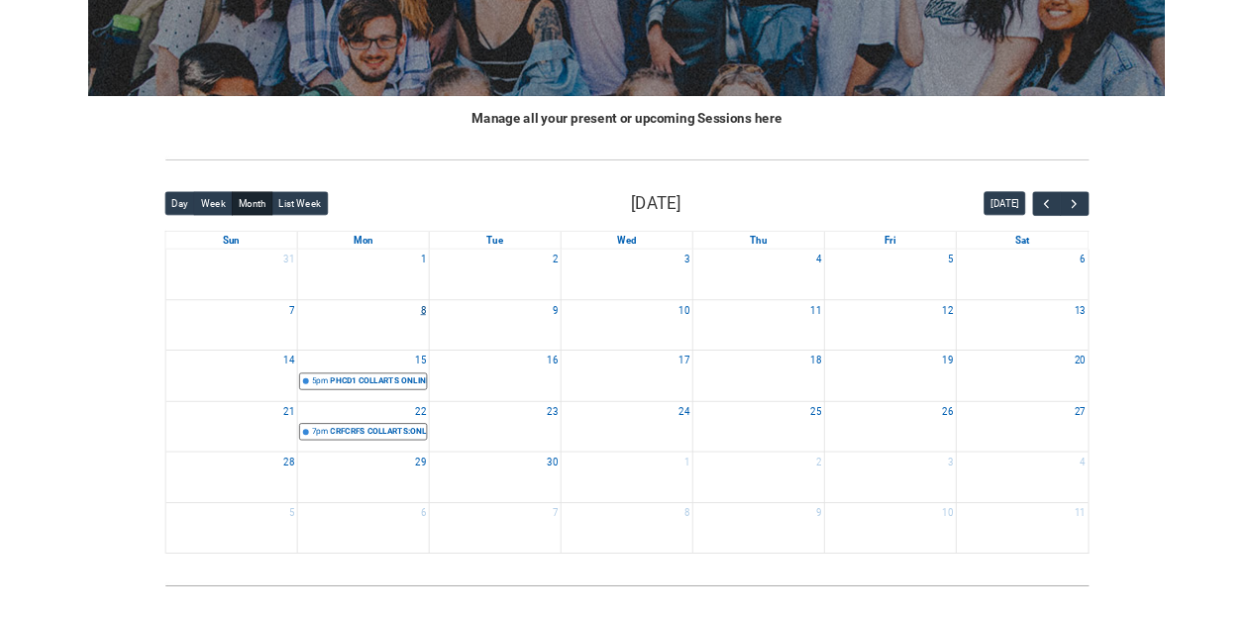
scroll to position [300, 0]
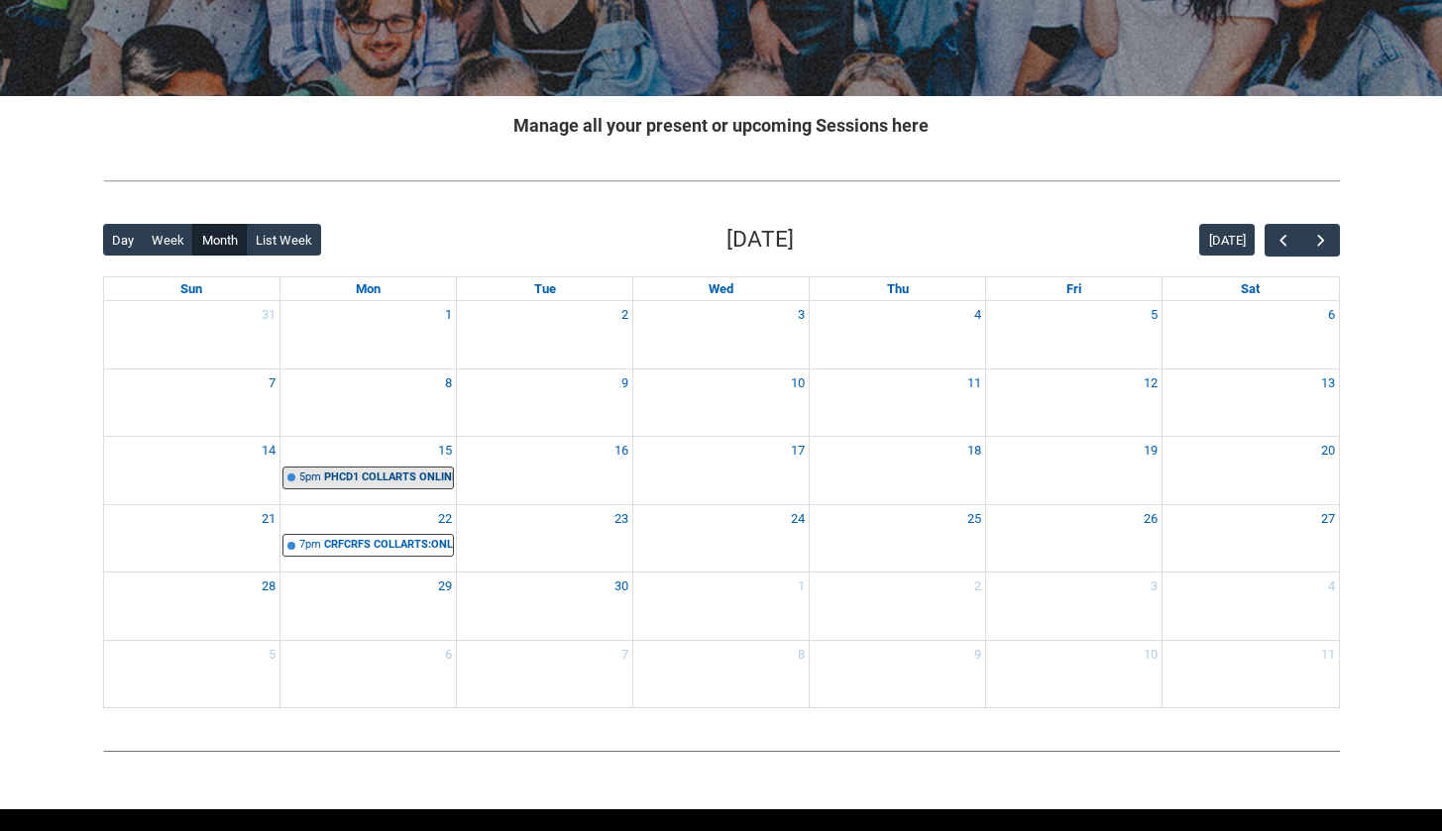
click at [400, 479] on div "PHCD1 COLLARTS ONLINE Camera Fundamentals STAGE 1 | Online | [PERSON_NAME] [PER…" at bounding box center [388, 478] width 129 height 17
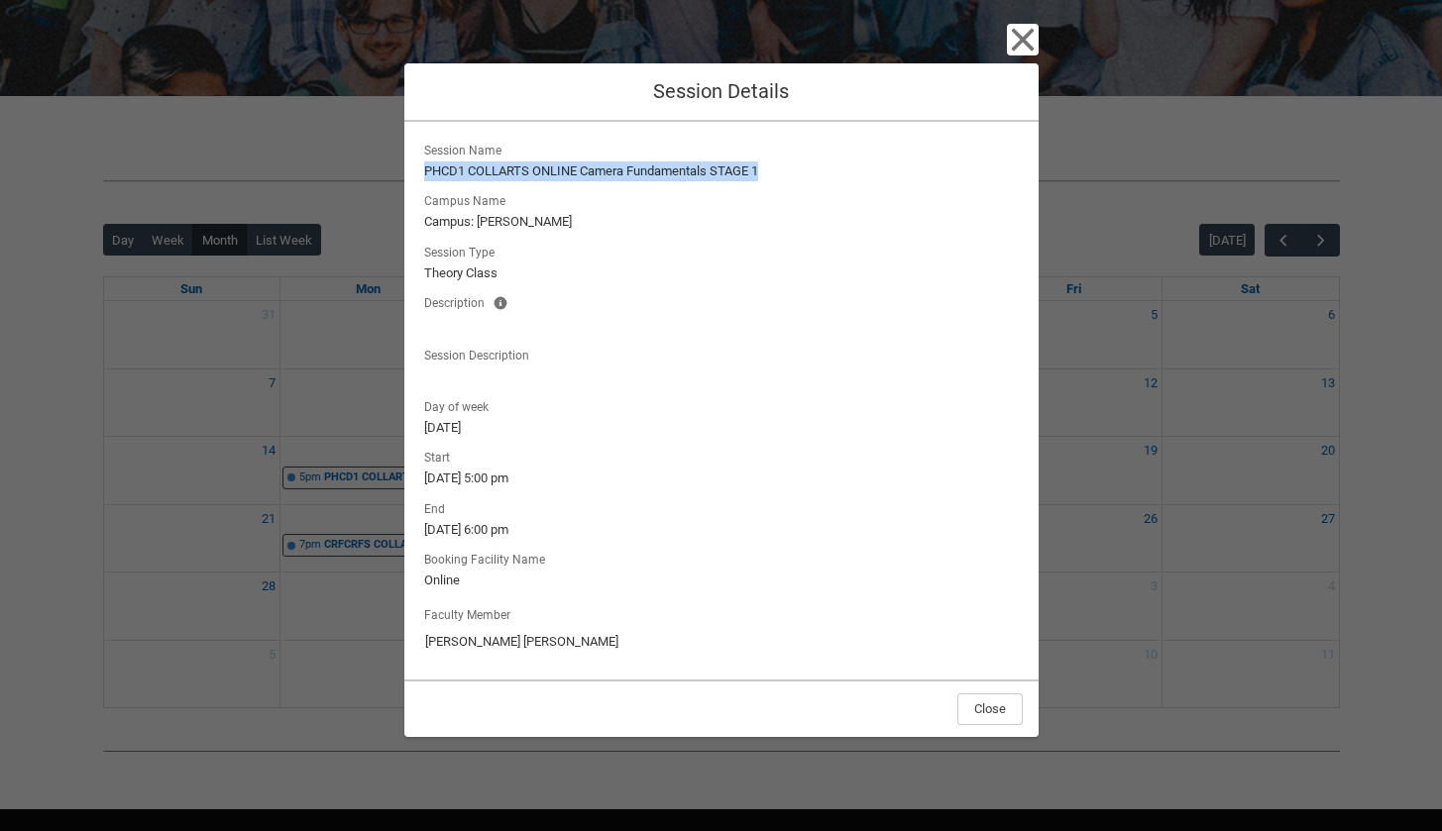
drag, startPoint x: 422, startPoint y: 170, endPoint x: 783, endPoint y: 176, distance: 360.7
click at [783, 176] on lightning-output-field "Session Name PHCD1 COLLARTS ONLINE Camera Fundamentals STAGE 1" at bounding box center [721, 160] width 602 height 44
copy lightning-formatted-text "PHCD1 COLLARTS ONLINE Camera Fundamentals STAGE 1"
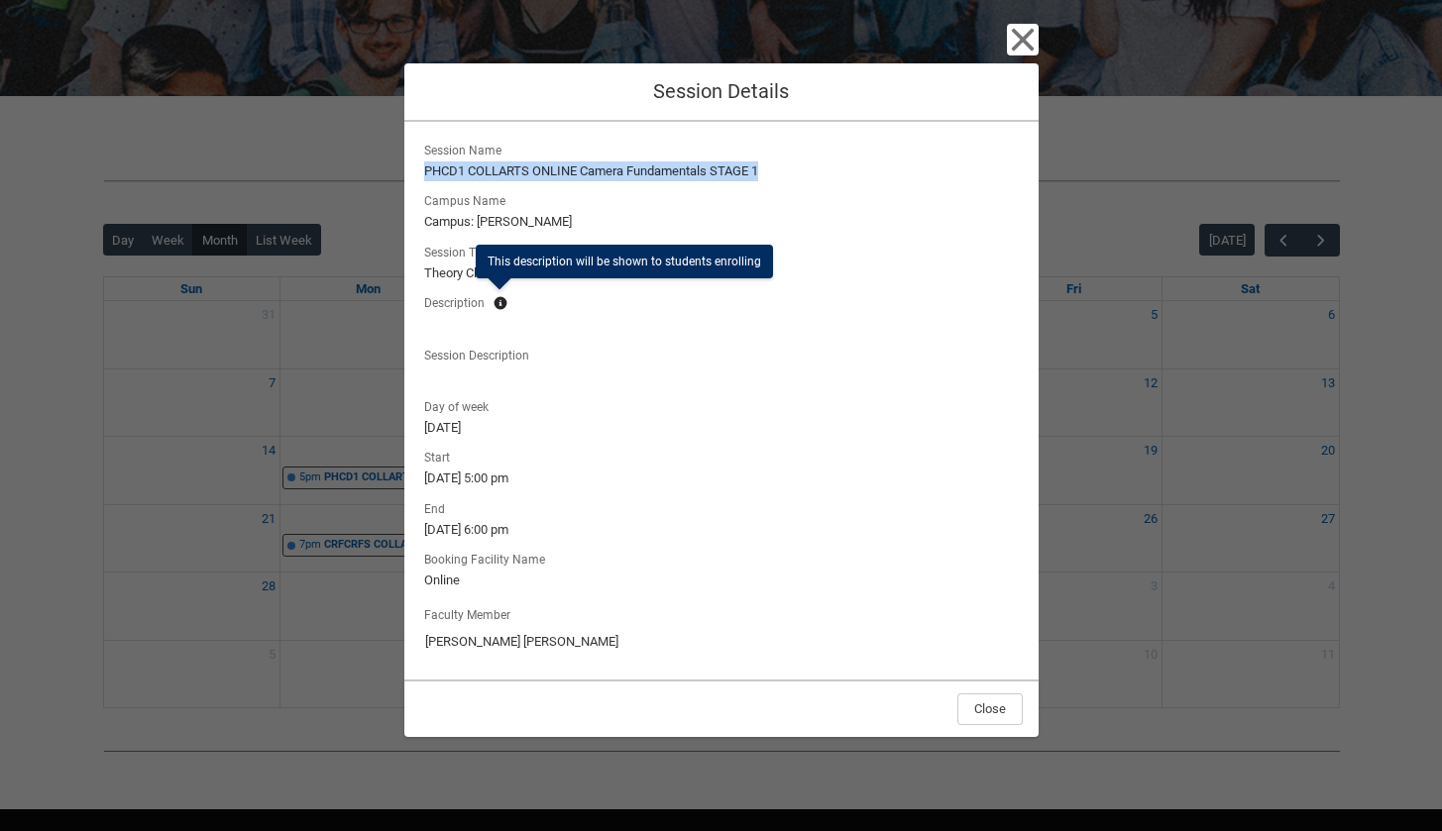
click at [499, 306] on lightning-primitive-icon "button" at bounding box center [500, 302] width 14 height 15
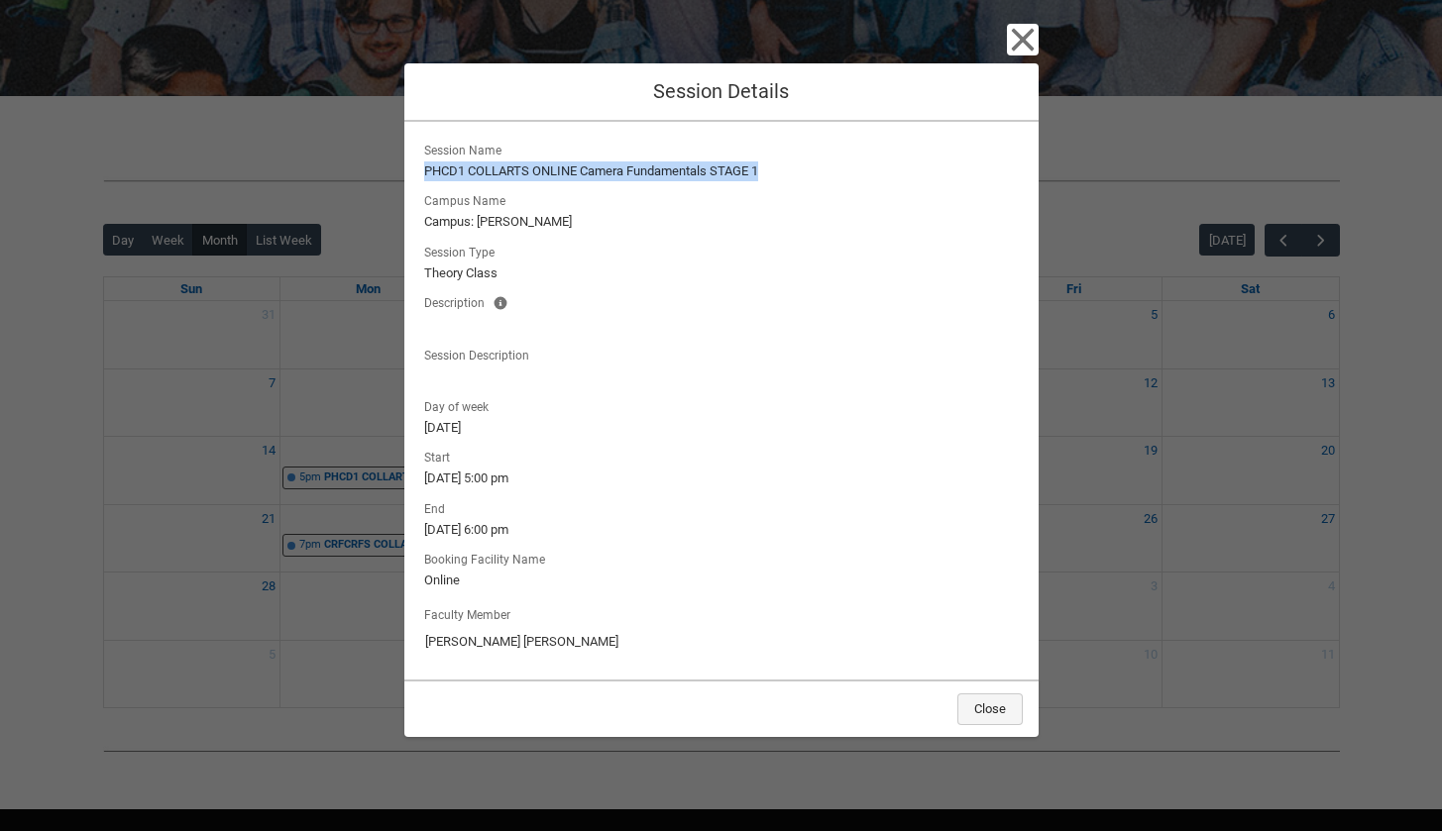
click at [975, 707] on button "Close" at bounding box center [989, 710] width 65 height 32
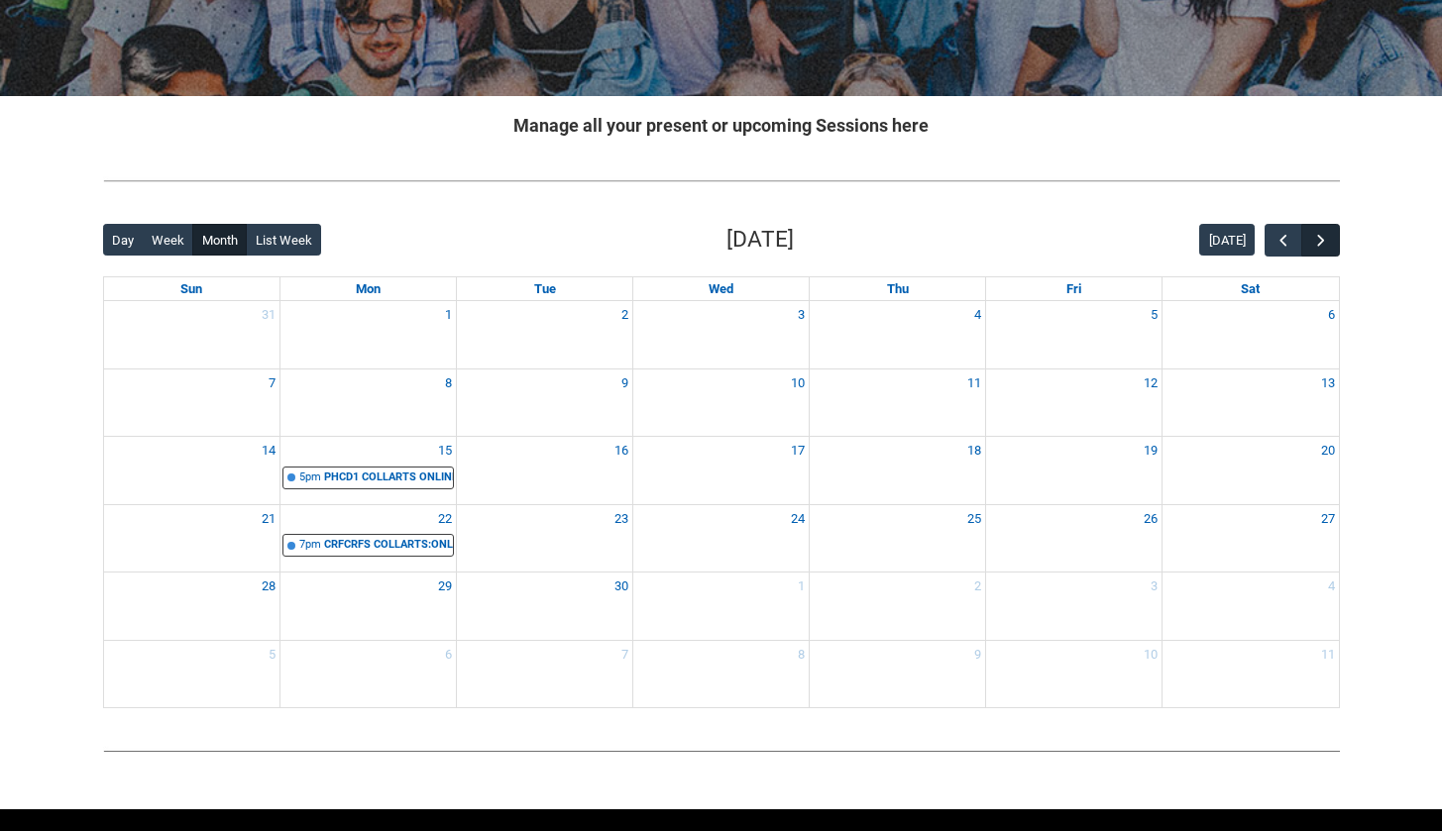
click at [1317, 233] on span "button" at bounding box center [1321, 241] width 20 height 20
click at [1283, 243] on span "button" at bounding box center [1283, 241] width 20 height 20
click at [1328, 243] on span "button" at bounding box center [1321, 241] width 20 height 20
click at [1270, 242] on button "button" at bounding box center [1283, 240] width 38 height 33
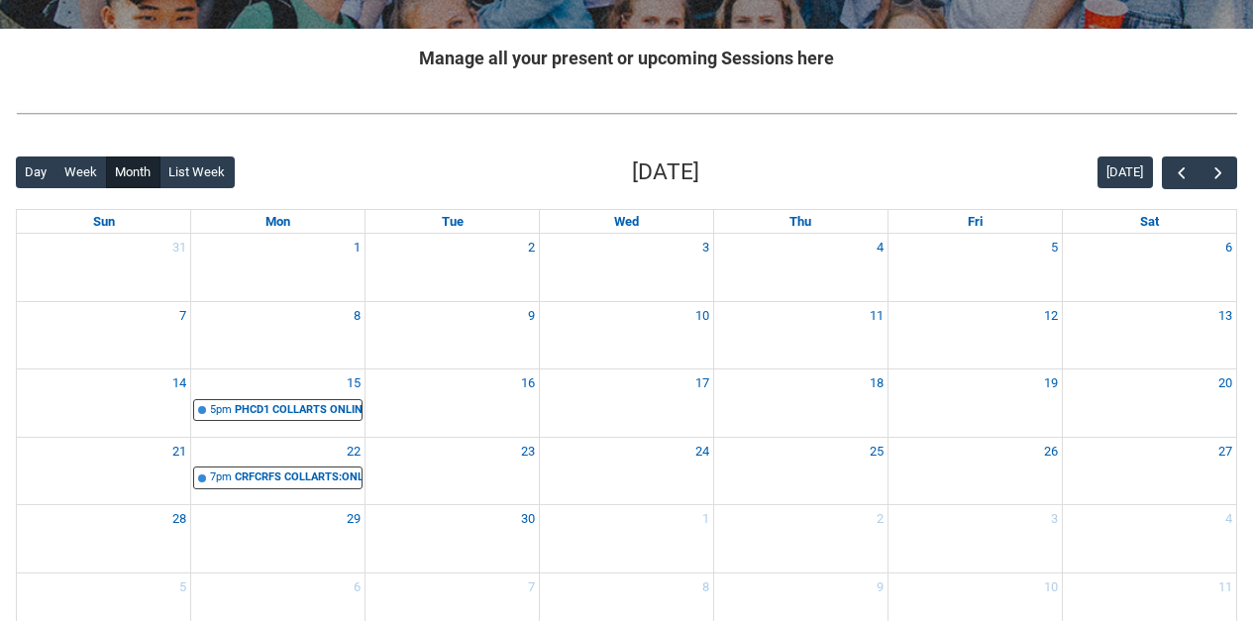
scroll to position [400, 0]
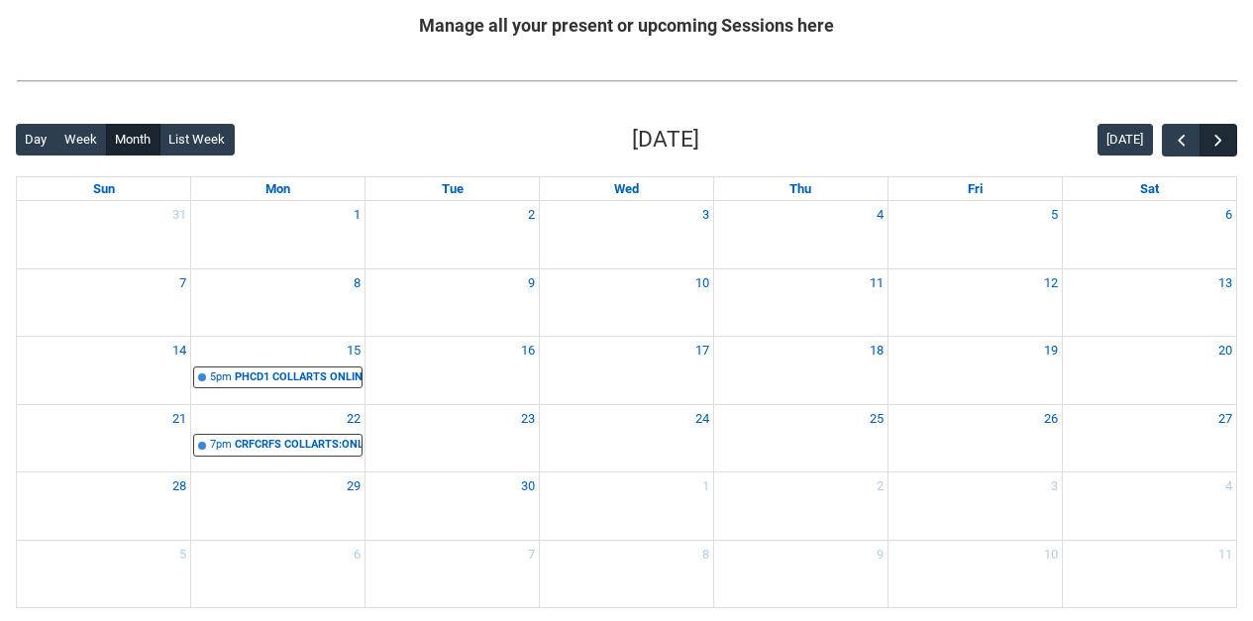
click at [1220, 146] on span "button" at bounding box center [1219, 141] width 20 height 20
click at [341, 443] on div "PHCD1 COLLARTS ONLINE Camera Fundamentals STAGE 1 | Online | [PERSON_NAME] [PER…" at bounding box center [298, 445] width 127 height 17
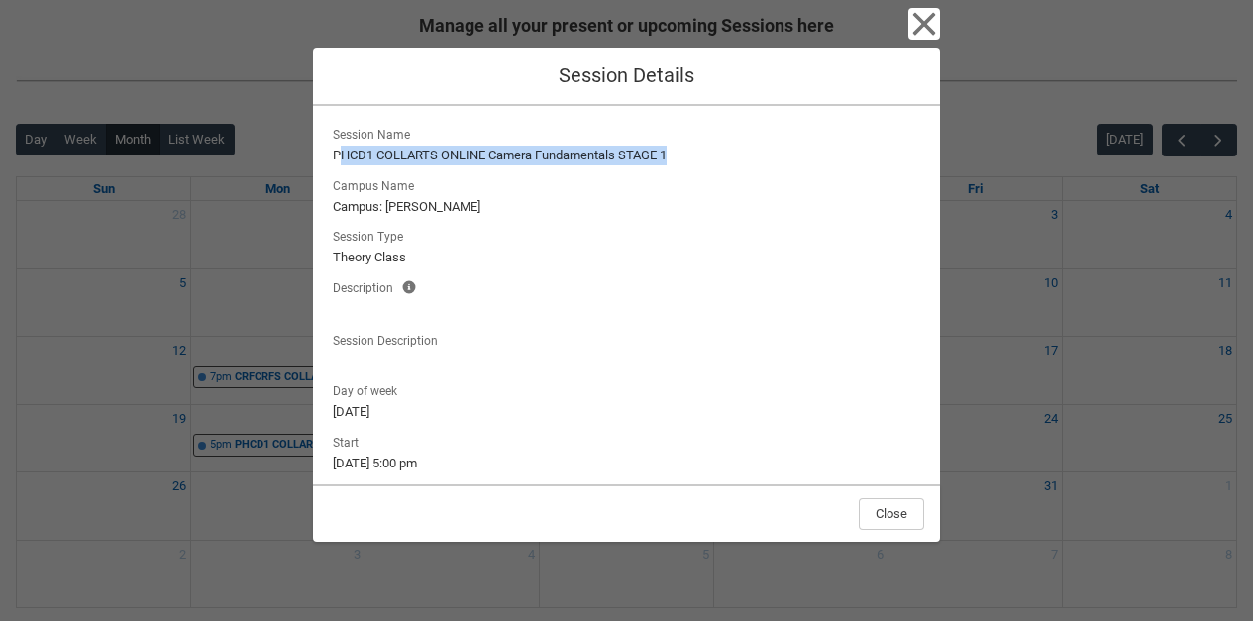
drag, startPoint x: 341, startPoint y: 155, endPoint x: 720, endPoint y: 162, distance: 379.6
click at [720, 162] on lightning-formatted-text "PHCD1 COLLARTS ONLINE Camera Fundamentals STAGE 1" at bounding box center [627, 156] width 588 height 20
click at [334, 162] on lightning-formatted-text "PHCD1 COLLARTS ONLINE Camera Fundamentals STAGE 1" at bounding box center [627, 156] width 588 height 20
click at [335, 156] on lightning-formatted-text "PHCD1 COLLARTS ONLINE Camera Fundamentals STAGE 1" at bounding box center [627, 156] width 588 height 20
click at [210, 332] on div "Close Session Details Session Name PHCD1 COLLARTS ONLINE Camera Fundamentals ST…" at bounding box center [626, 310] width 1253 height 621
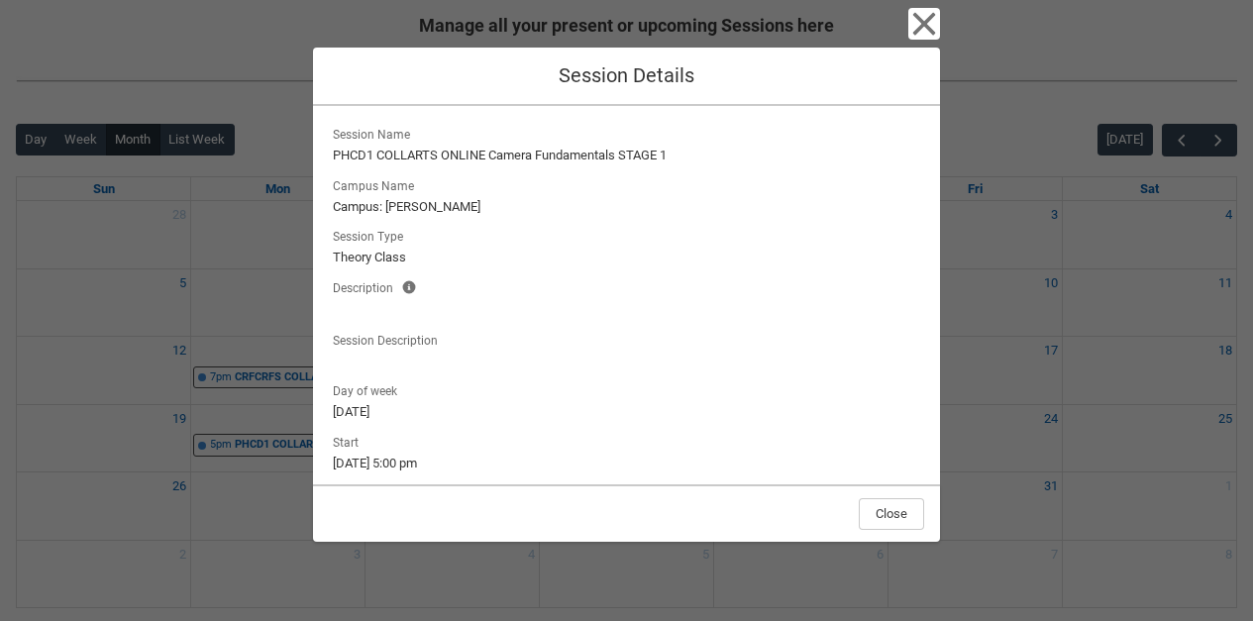
click at [935, 24] on icon "button" at bounding box center [925, 24] width 32 height 32
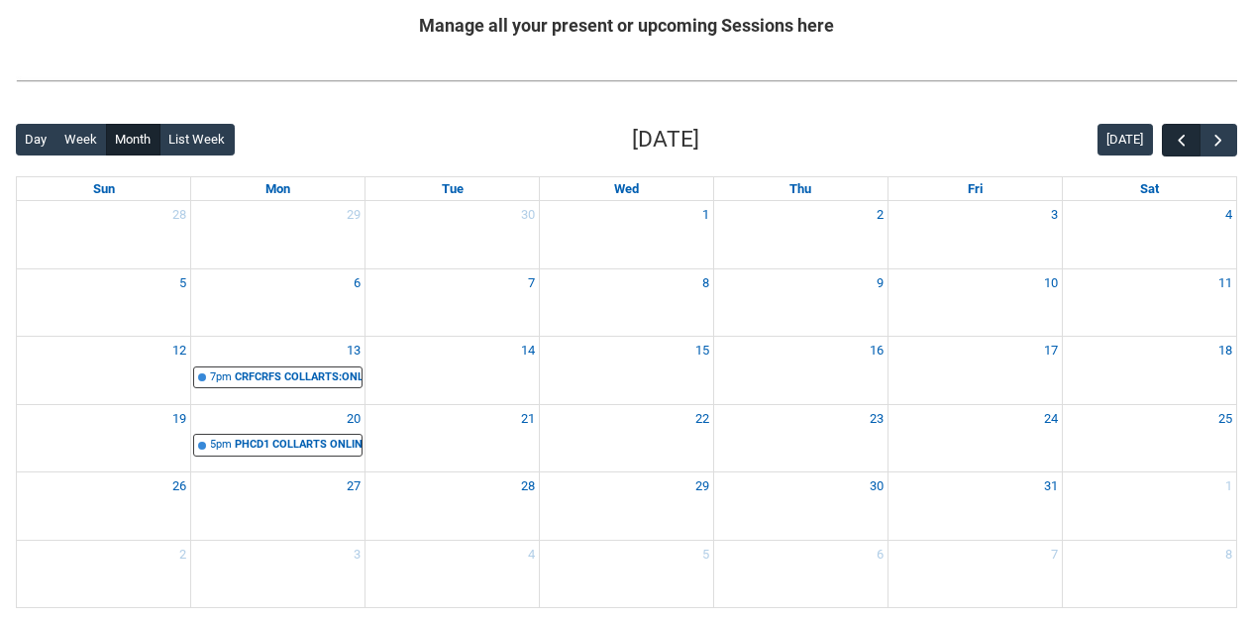
click at [1178, 134] on span "button" at bounding box center [1182, 141] width 20 height 20
click at [295, 384] on link "5pm PHCD1 COLLARTS ONLINE Camera Fundamentals STAGE 1 | Online | Nicole Marie" at bounding box center [277, 378] width 169 height 23
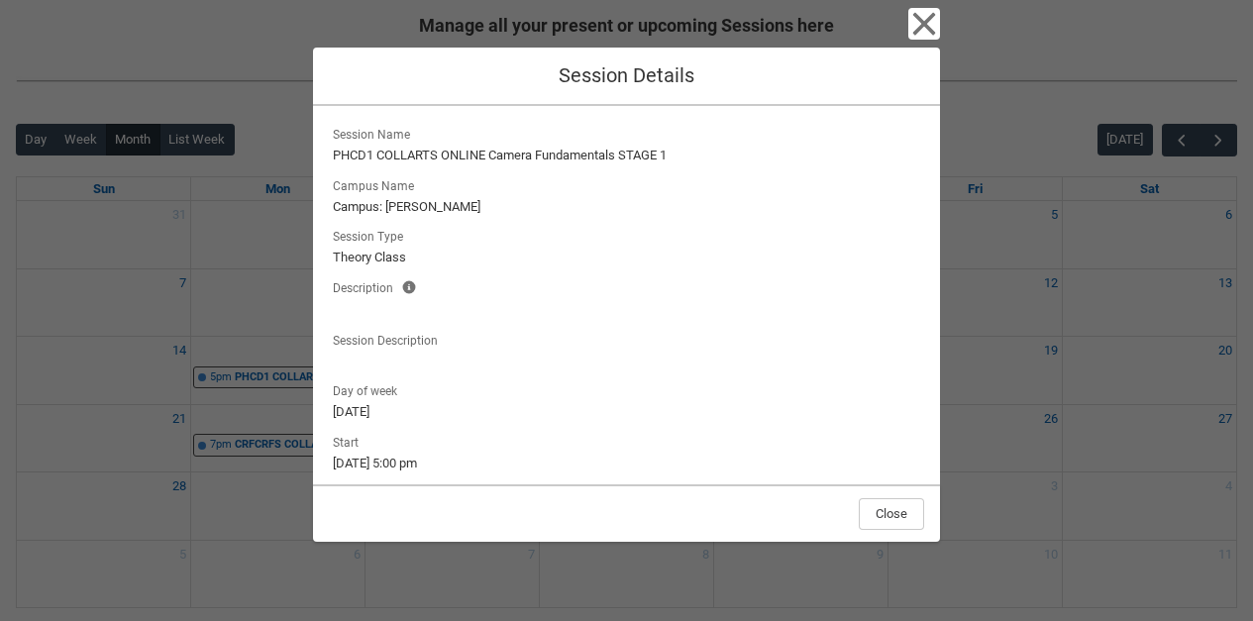
click at [920, 35] on icon "button" at bounding box center [925, 24] width 32 height 32
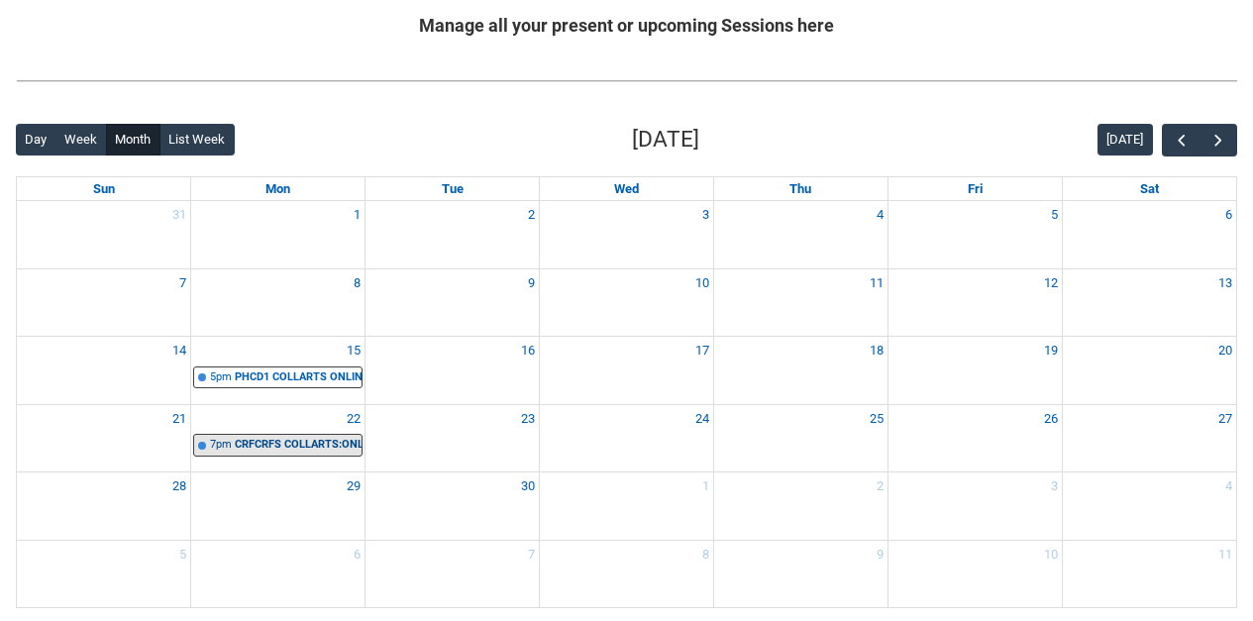
click at [305, 450] on div "CRFCRFS COLLARTS:ONLINE Creative Foundations | Online | [PERSON_NAME]" at bounding box center [298, 445] width 127 height 17
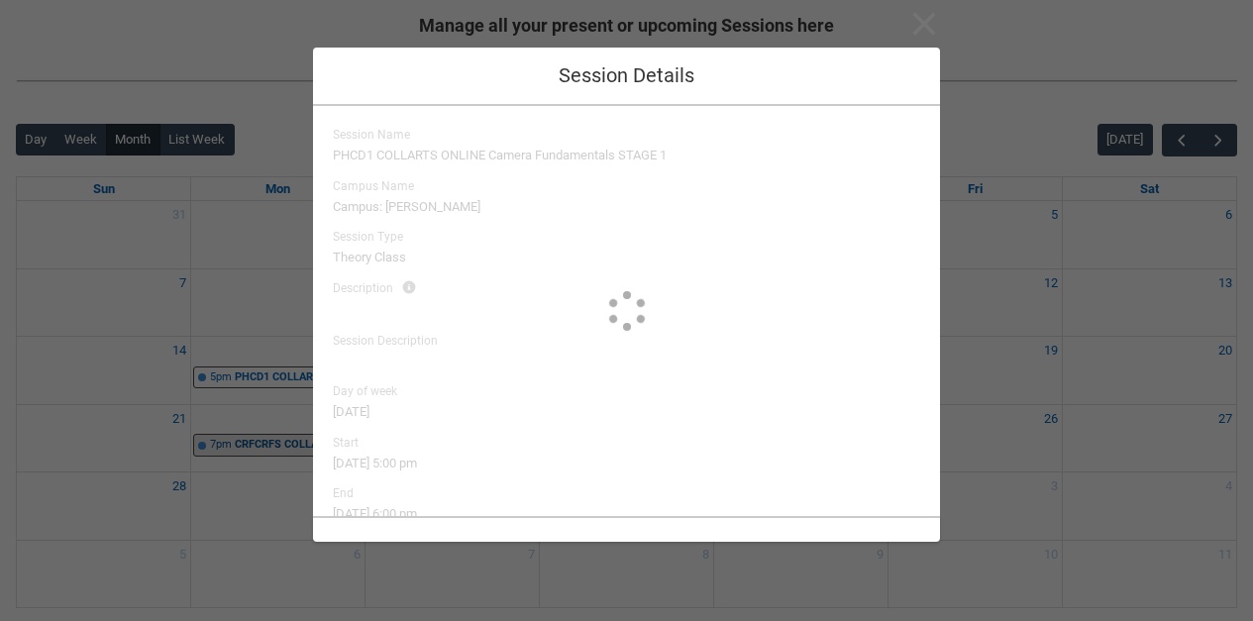
type input "[PERSON_NAME]"
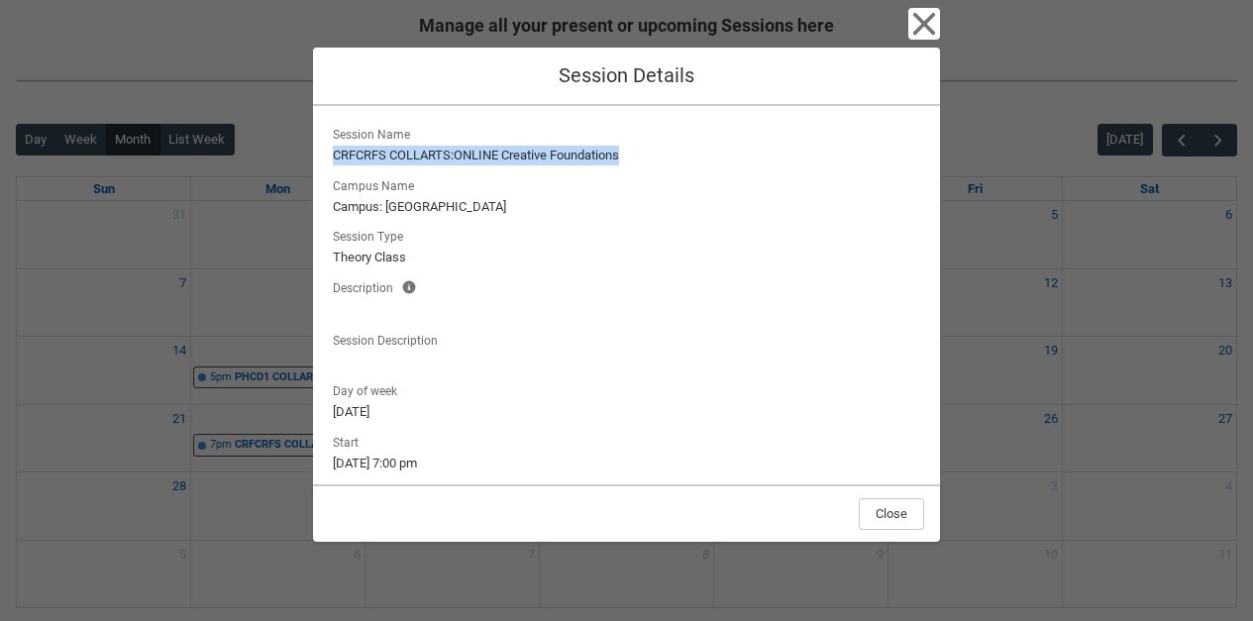
drag, startPoint x: 337, startPoint y: 157, endPoint x: 659, endPoint y: 167, distance: 322.2
click at [667, 167] on div "Session Name CRFCRFS COLLARTS:ONLINE Creative Foundations Campus Name Campus: W…" at bounding box center [626, 246] width 595 height 249
click at [645, 163] on lightning-formatted-text "CRFCRFS COLLARTS:ONLINE Creative Foundations" at bounding box center [627, 156] width 588 height 20
click at [334, 155] on lightning-formatted-text "CRFCRFS COLLARTS:ONLINE Creative Foundations" at bounding box center [627, 156] width 588 height 20
drag, startPoint x: 337, startPoint y: 155, endPoint x: 632, endPoint y: 158, distance: 295.3
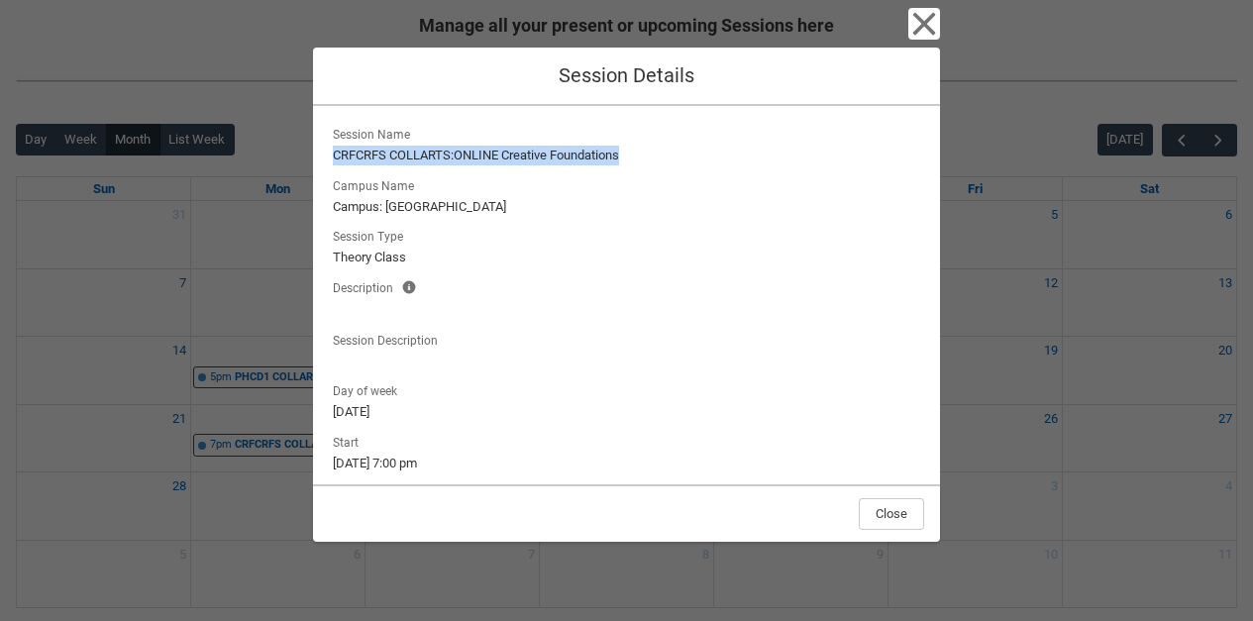
click at [632, 158] on lightning-formatted-text "CRFCRFS COLLARTS:ONLINE Creative Foundations" at bounding box center [627, 156] width 588 height 20
copy lightning-formatted-text "CRFCRFS COLLARTS:ONLINE Creative Foundations"
click at [932, 34] on icon "button" at bounding box center [924, 24] width 23 height 23
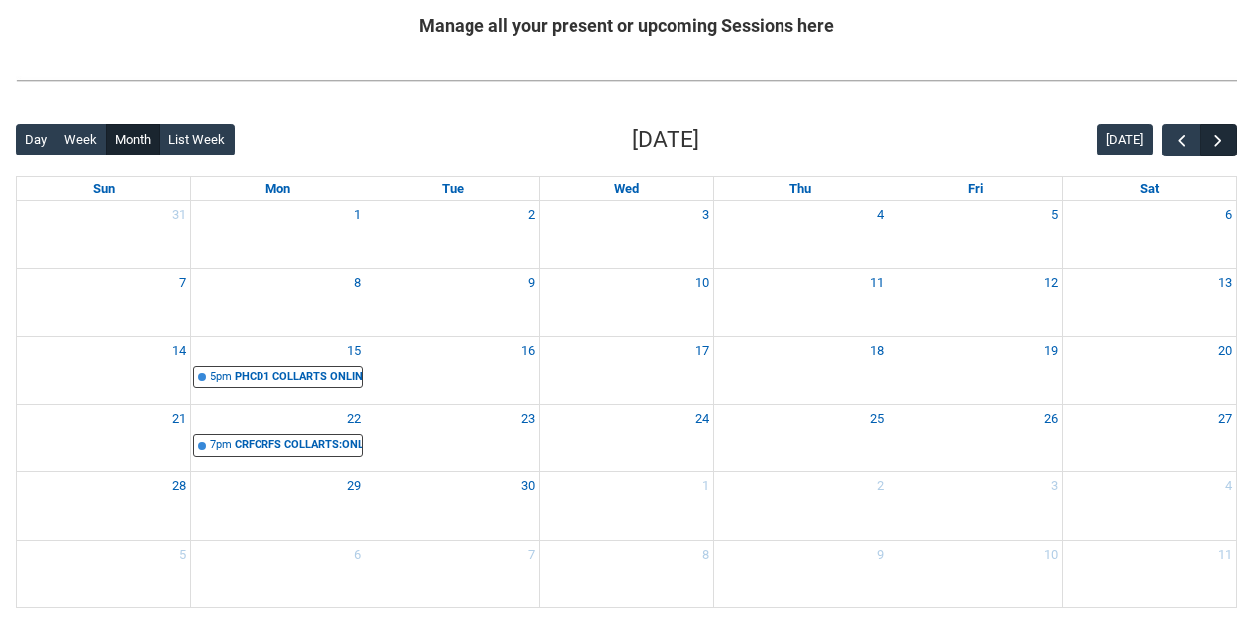
click at [1222, 140] on span "button" at bounding box center [1219, 141] width 20 height 20
click at [1220, 147] on span "button" at bounding box center [1219, 141] width 20 height 20
click at [1220, 146] on span "button" at bounding box center [1219, 141] width 20 height 20
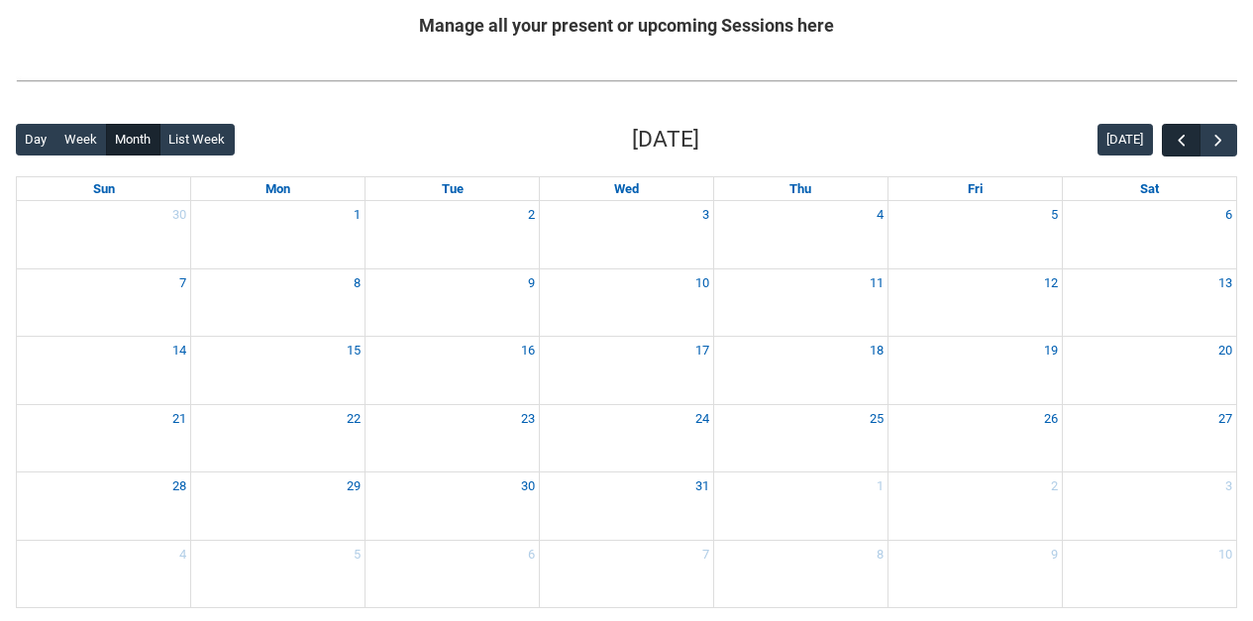
click at [1183, 148] on span "button" at bounding box center [1182, 141] width 20 height 20
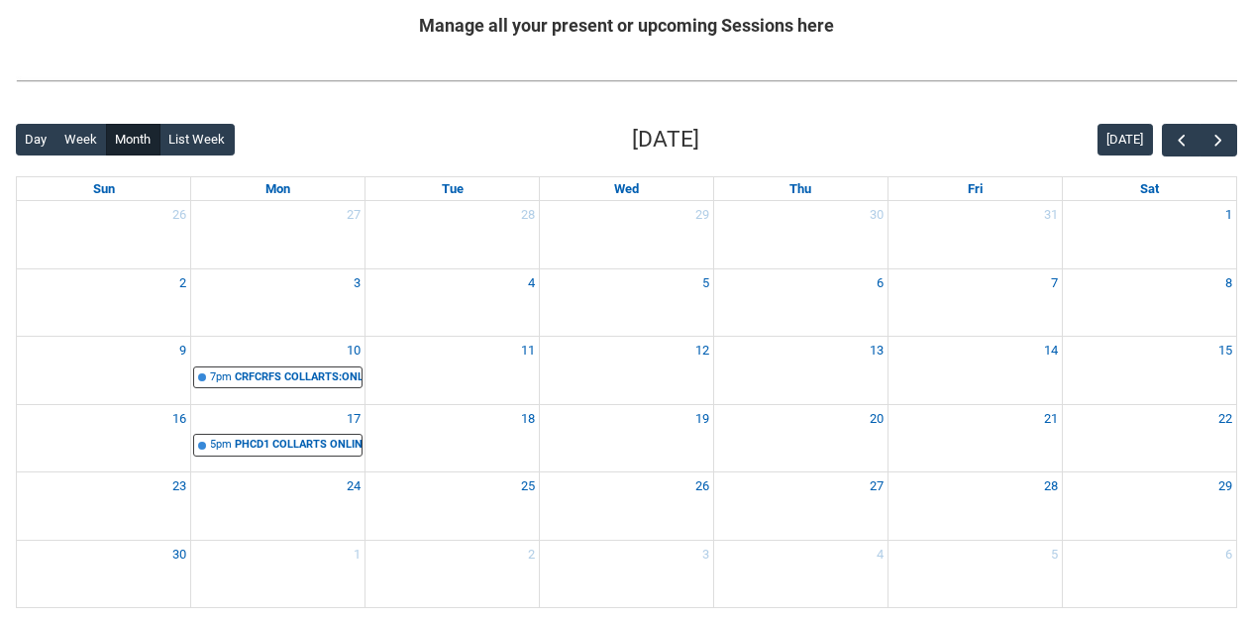
click at [880, 75] on img at bounding box center [627, 80] width 1222 height 21
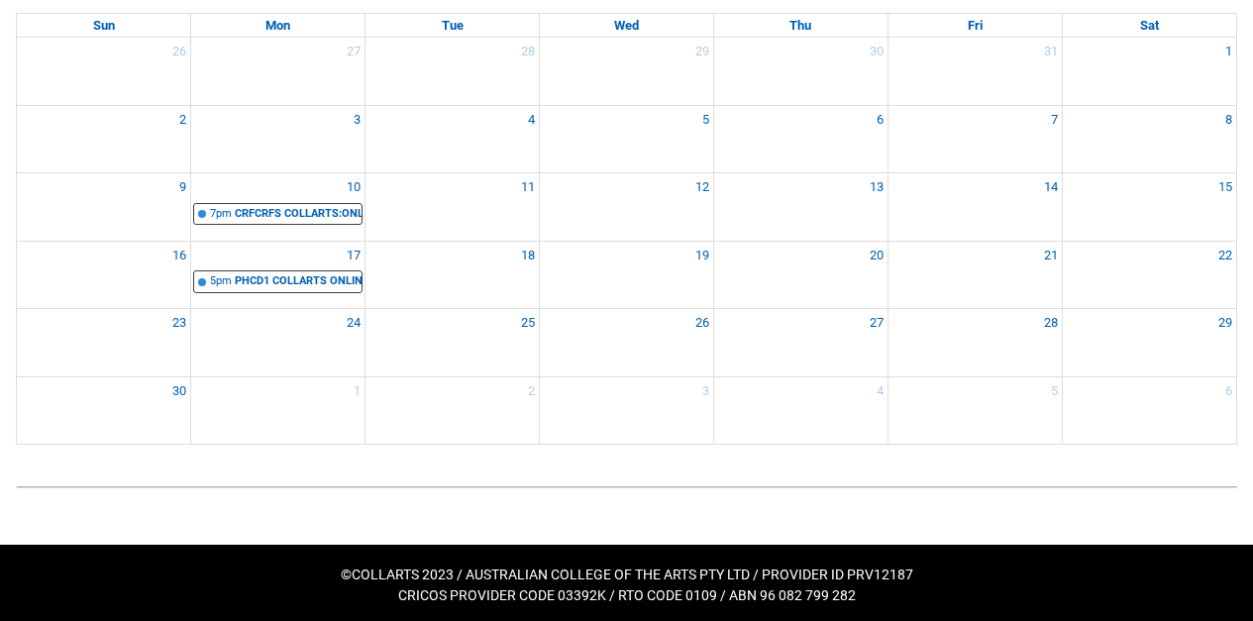
scroll to position [138, 0]
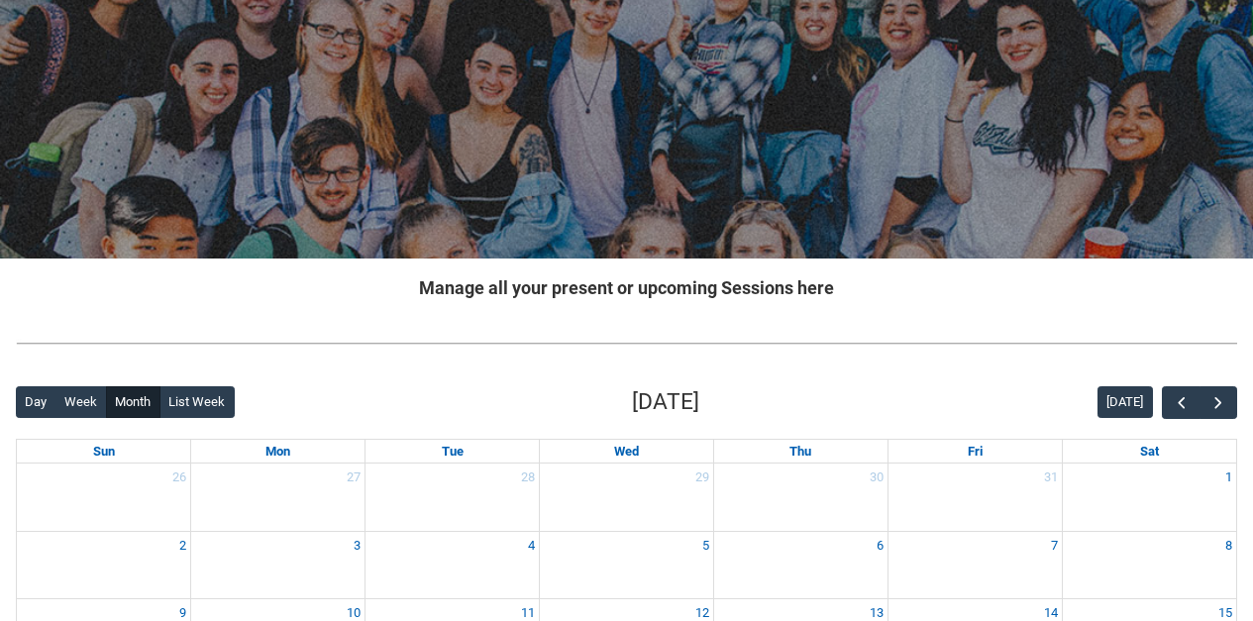
click at [596, 298] on h2 "Manage all your present or upcoming Sessions here" at bounding box center [627, 287] width 1222 height 27
